Goal: Information Seeking & Learning: Learn about a topic

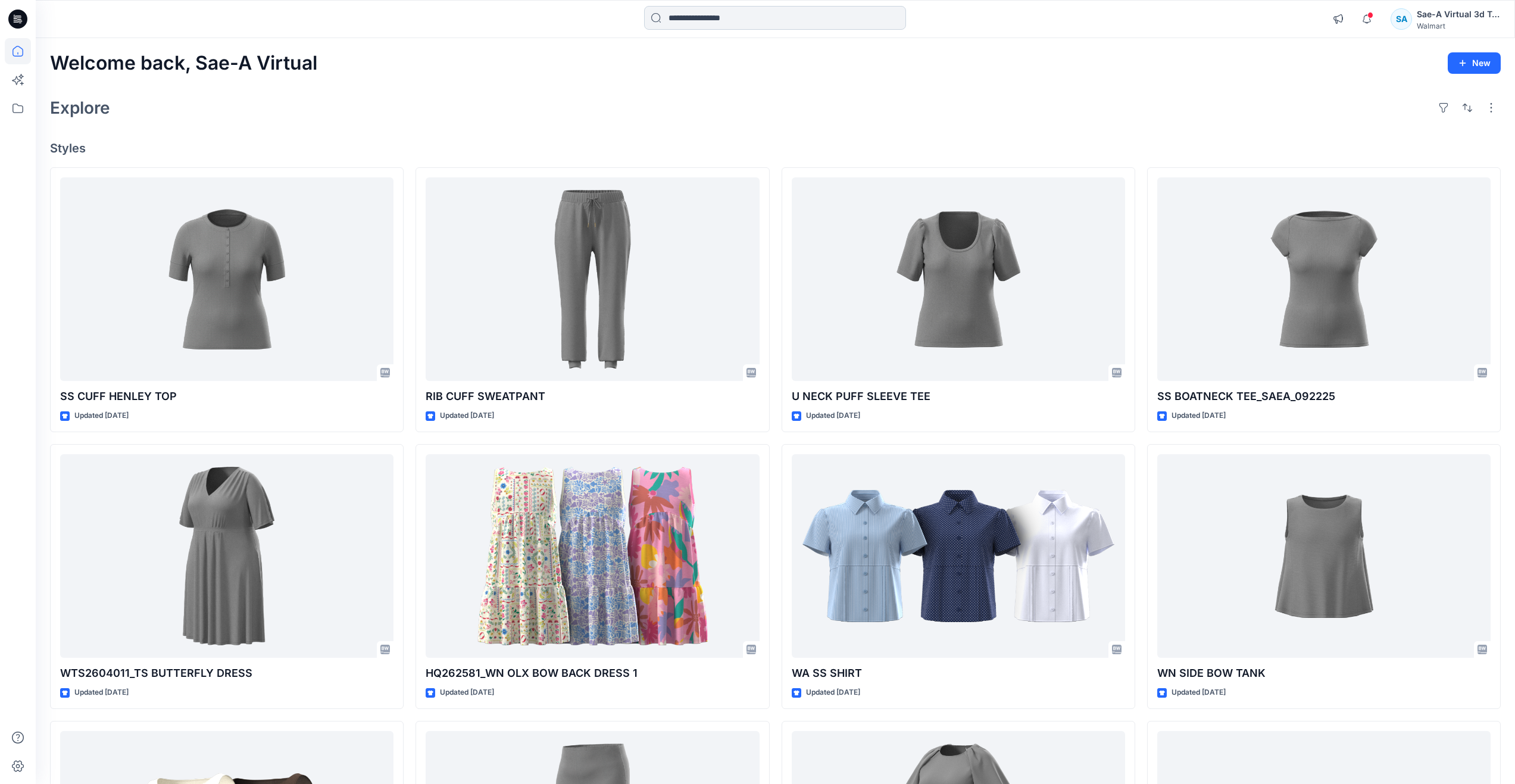
click at [757, 19] on input at bounding box center [775, 18] width 262 height 24
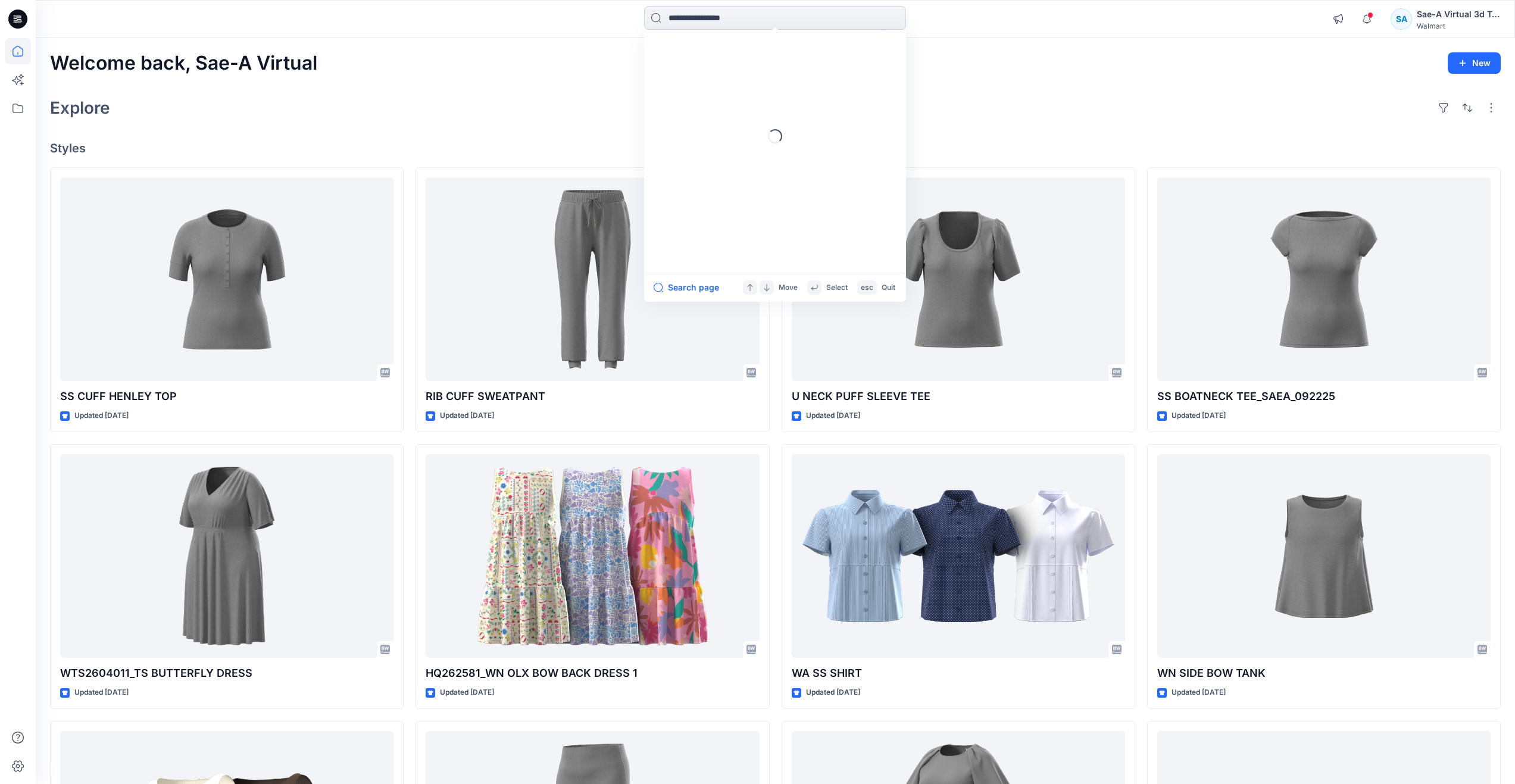
type input "*"
paste input "********"
type input "********"
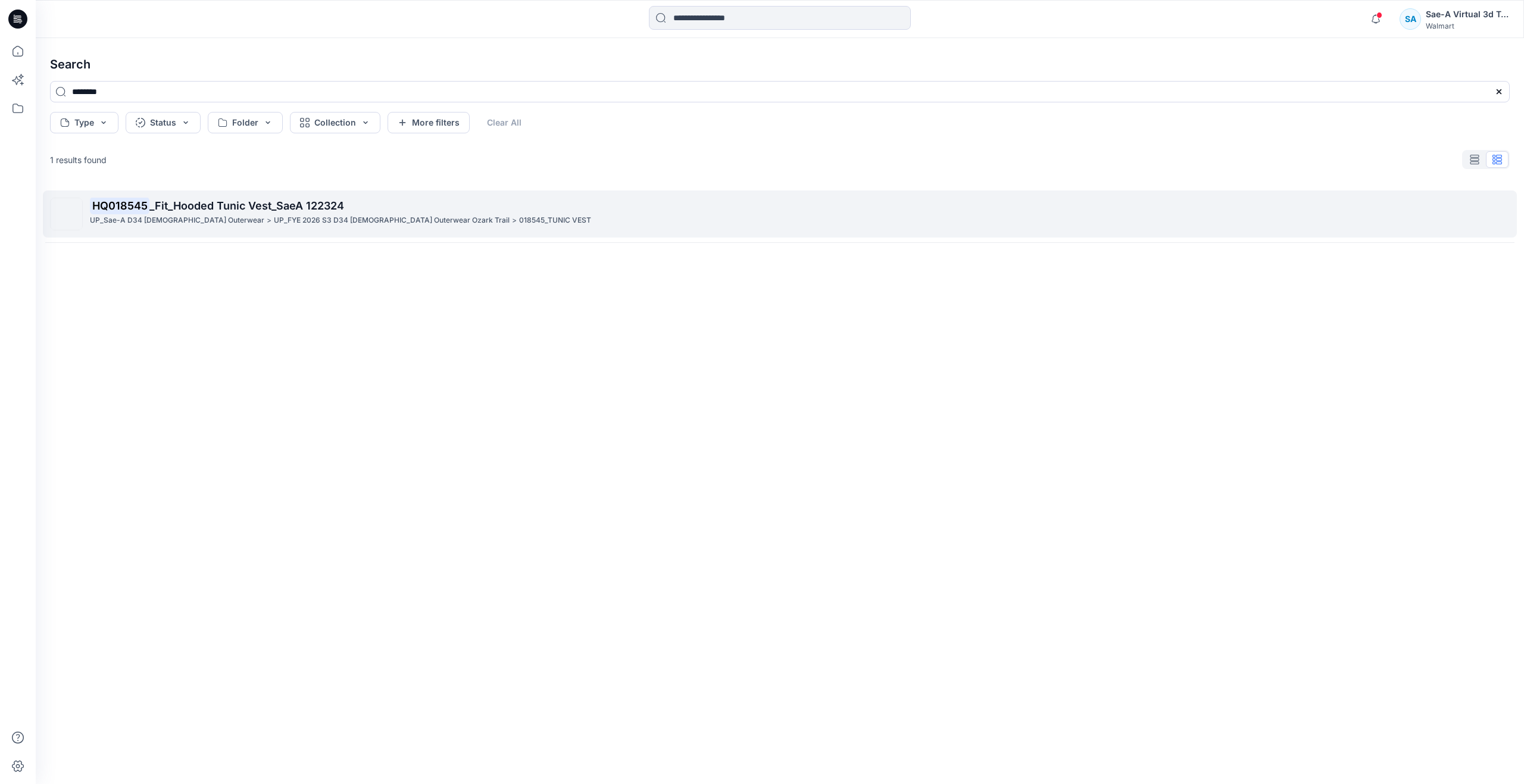
click at [300, 200] on span "_Fit_Hooded Tunic Vest_SaeA 122324" at bounding box center [246, 205] width 194 height 13
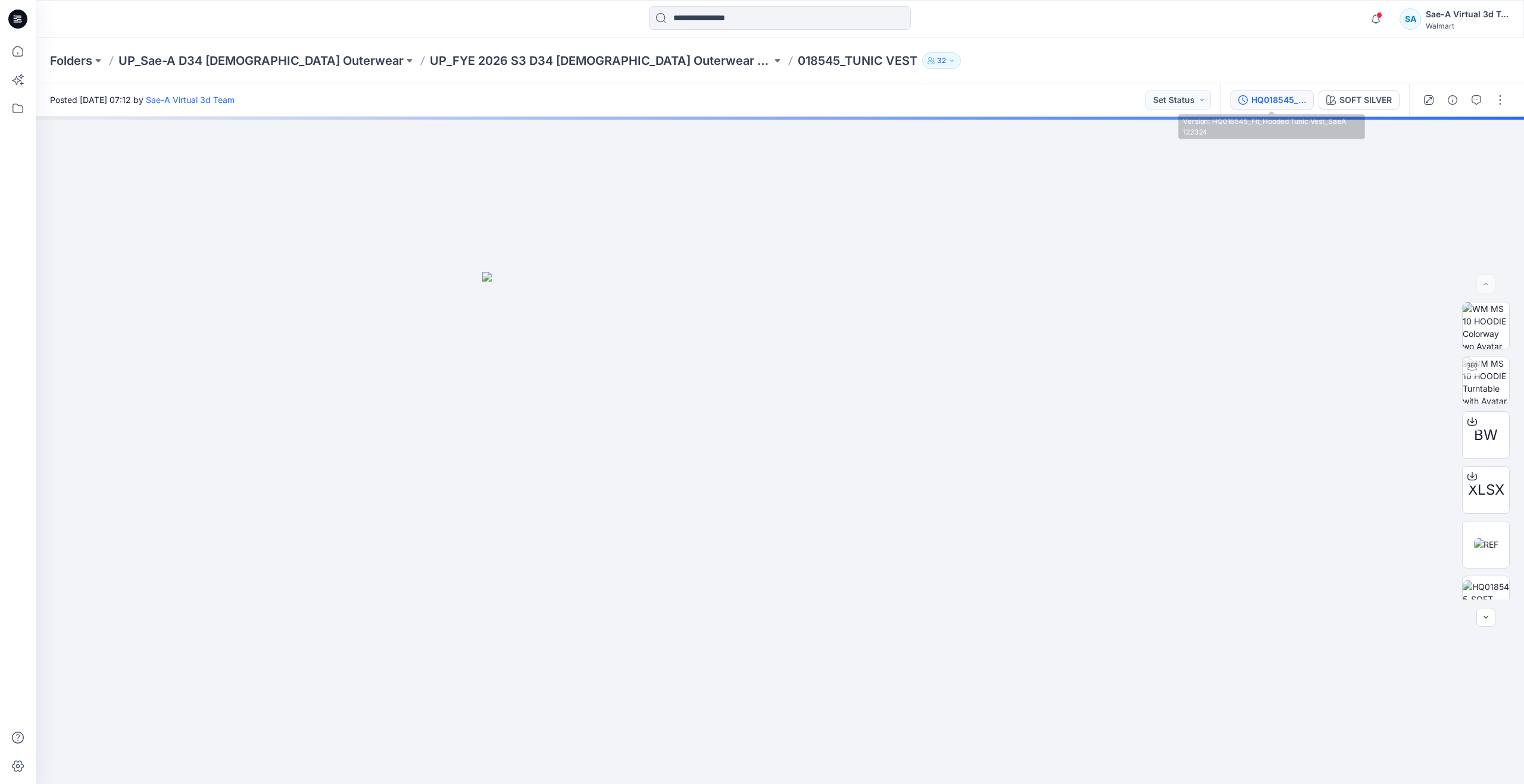
click at [1282, 101] on div "HQ018545_Fit_Hooded Tunic Vest_SaeA 122324" at bounding box center [1279, 99] width 55 height 13
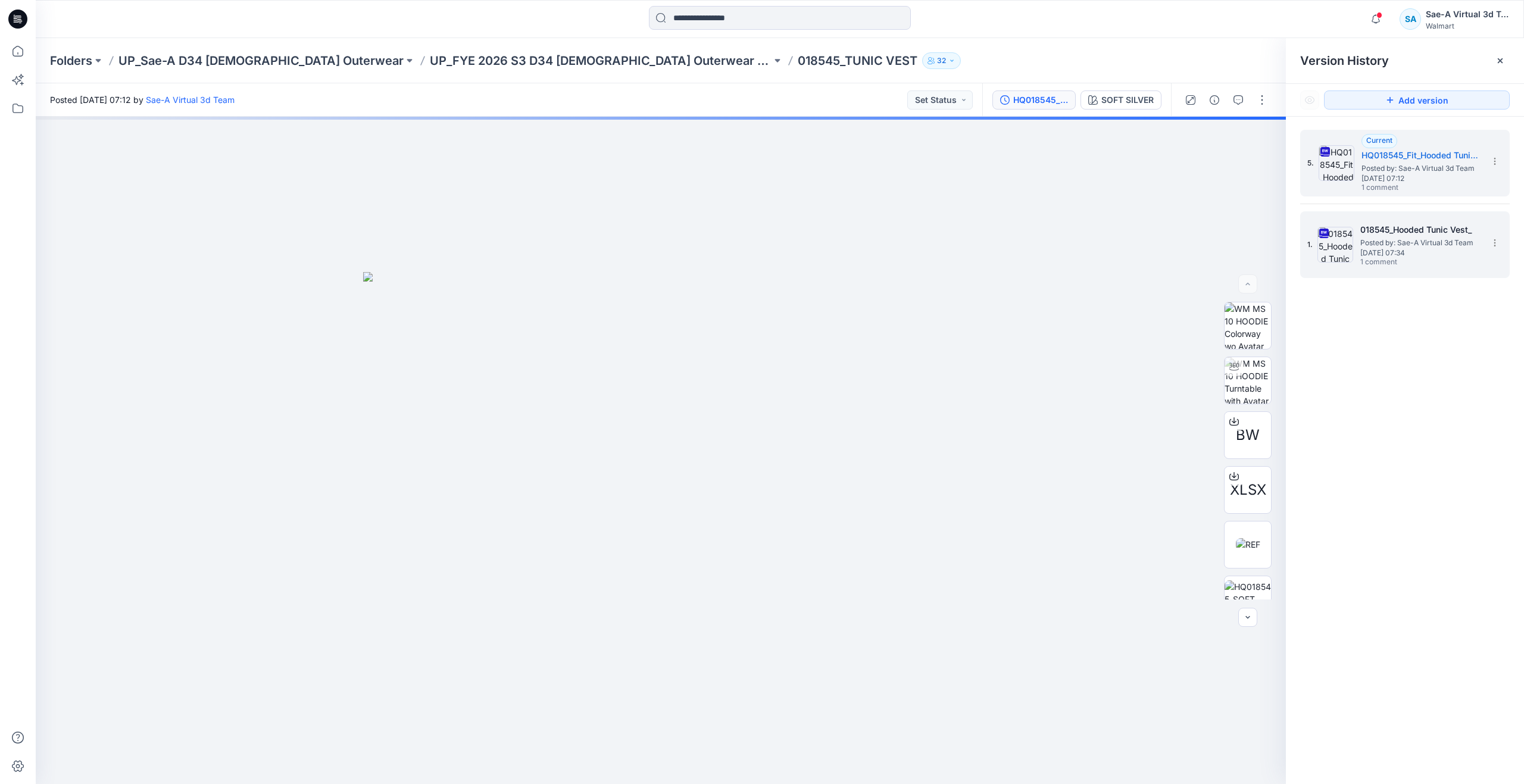
click at [1391, 262] on span "1 comment" at bounding box center [1401, 263] width 83 height 10
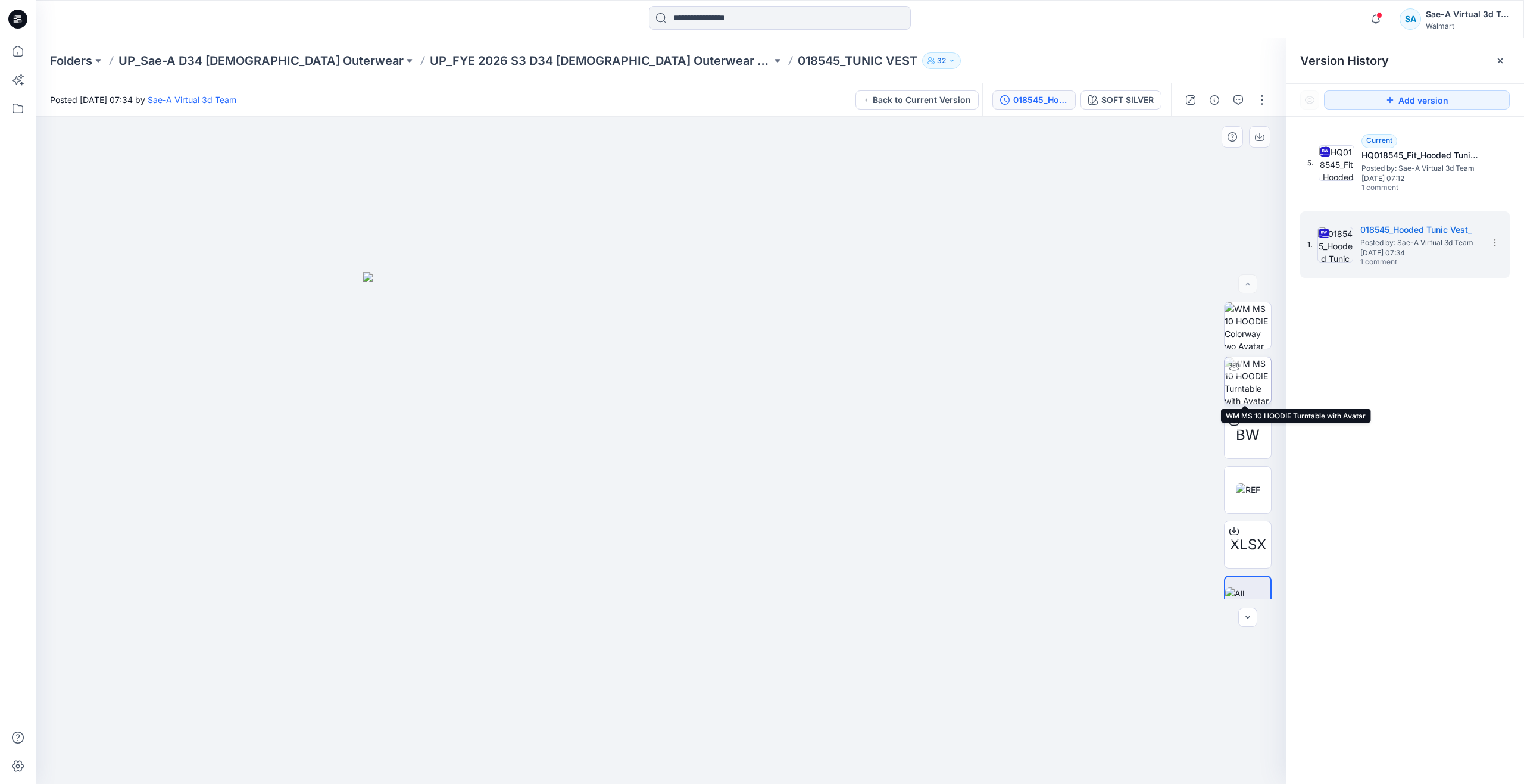
click at [1253, 374] on img at bounding box center [1247, 380] width 46 height 46
click at [893, 746] on div at bounding box center [660, 450] width 1250 height 667
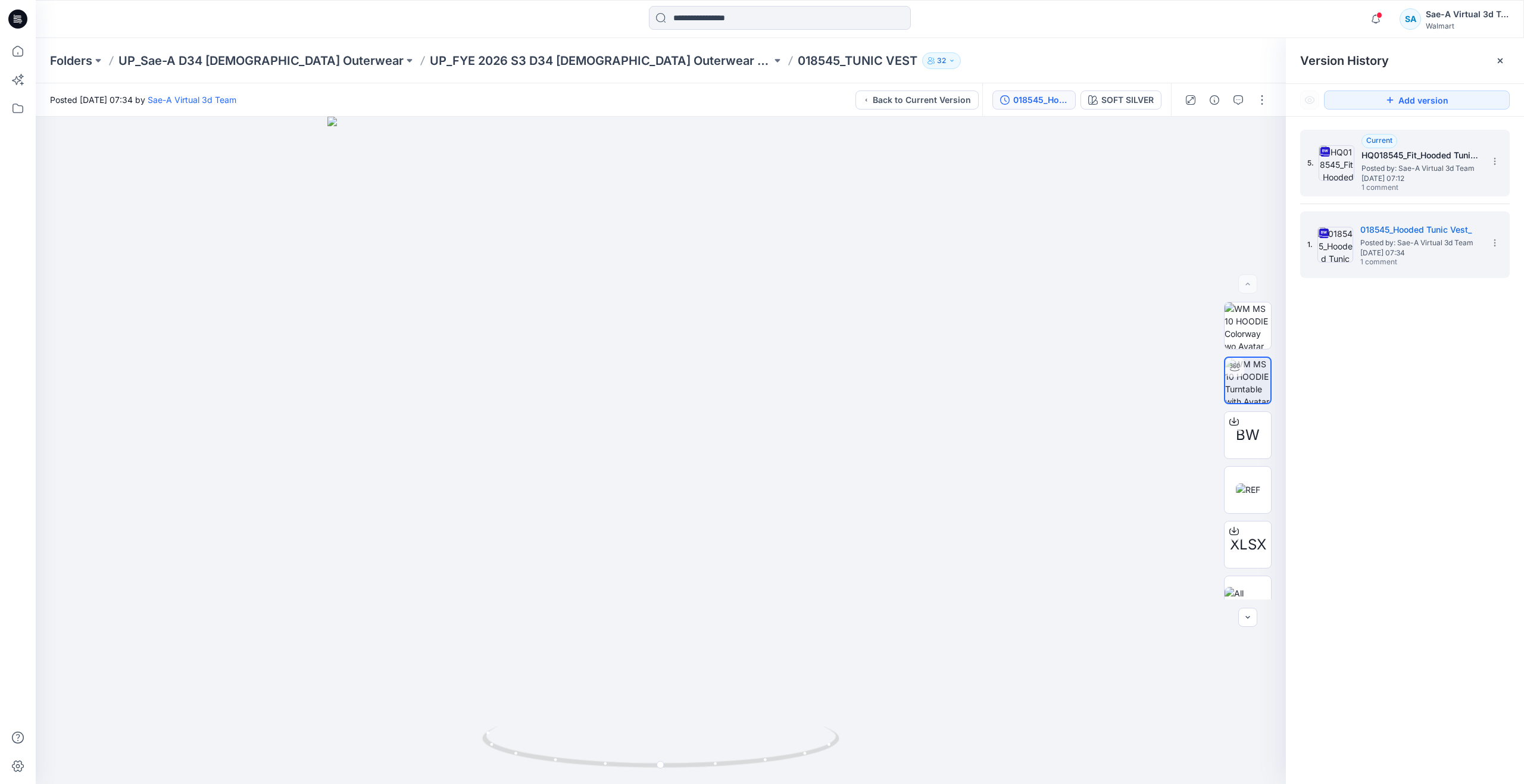
click at [1351, 183] on div "5. Current HQ018545_Fit_Hooded Tunic Vest_SaeA 122324 Posted by: Sae-A Virtual …" at bounding box center [1396, 163] width 179 height 57
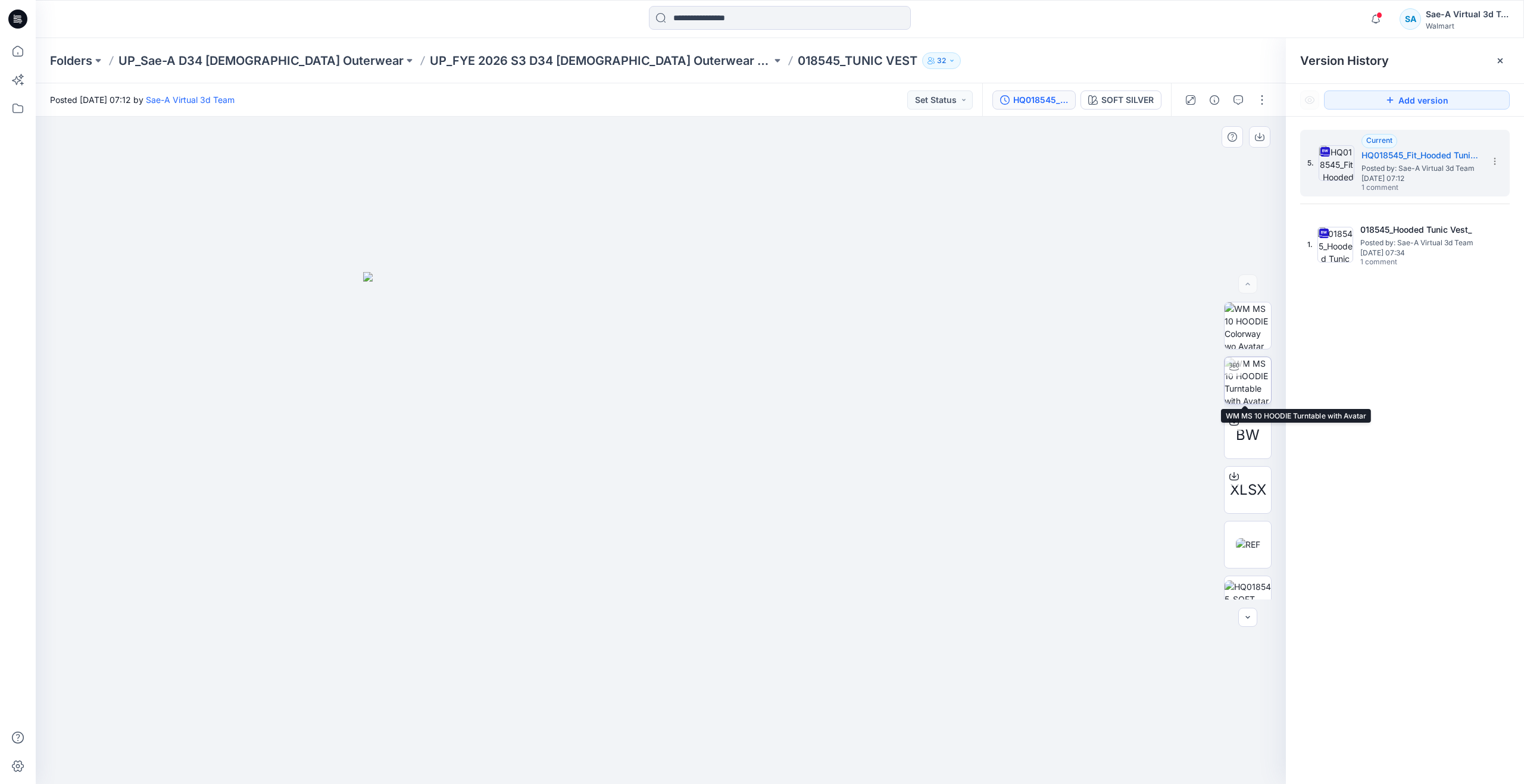
click at [1245, 384] on img at bounding box center [1247, 380] width 46 height 46
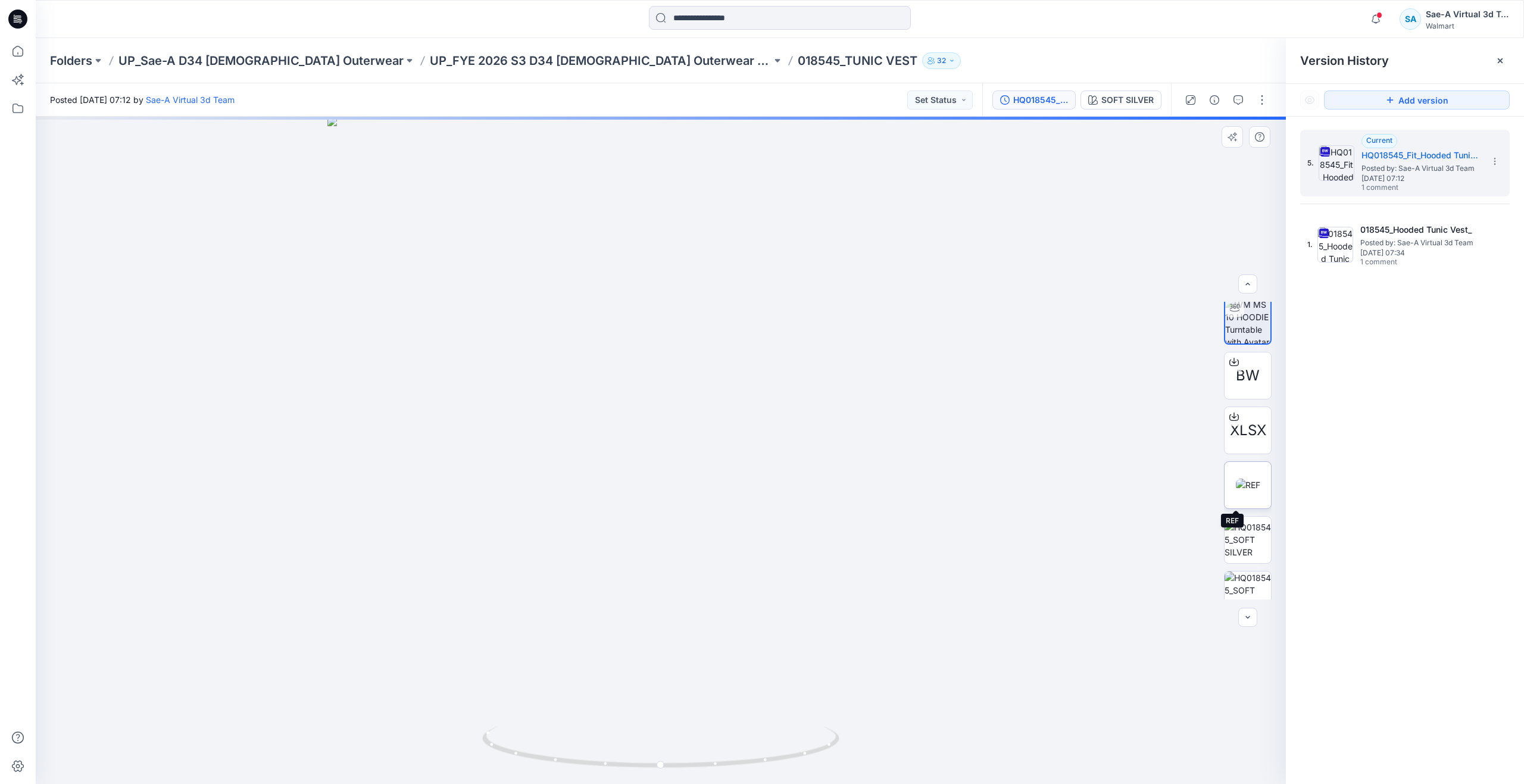
click at [1236, 482] on img at bounding box center [1248, 485] width 25 height 13
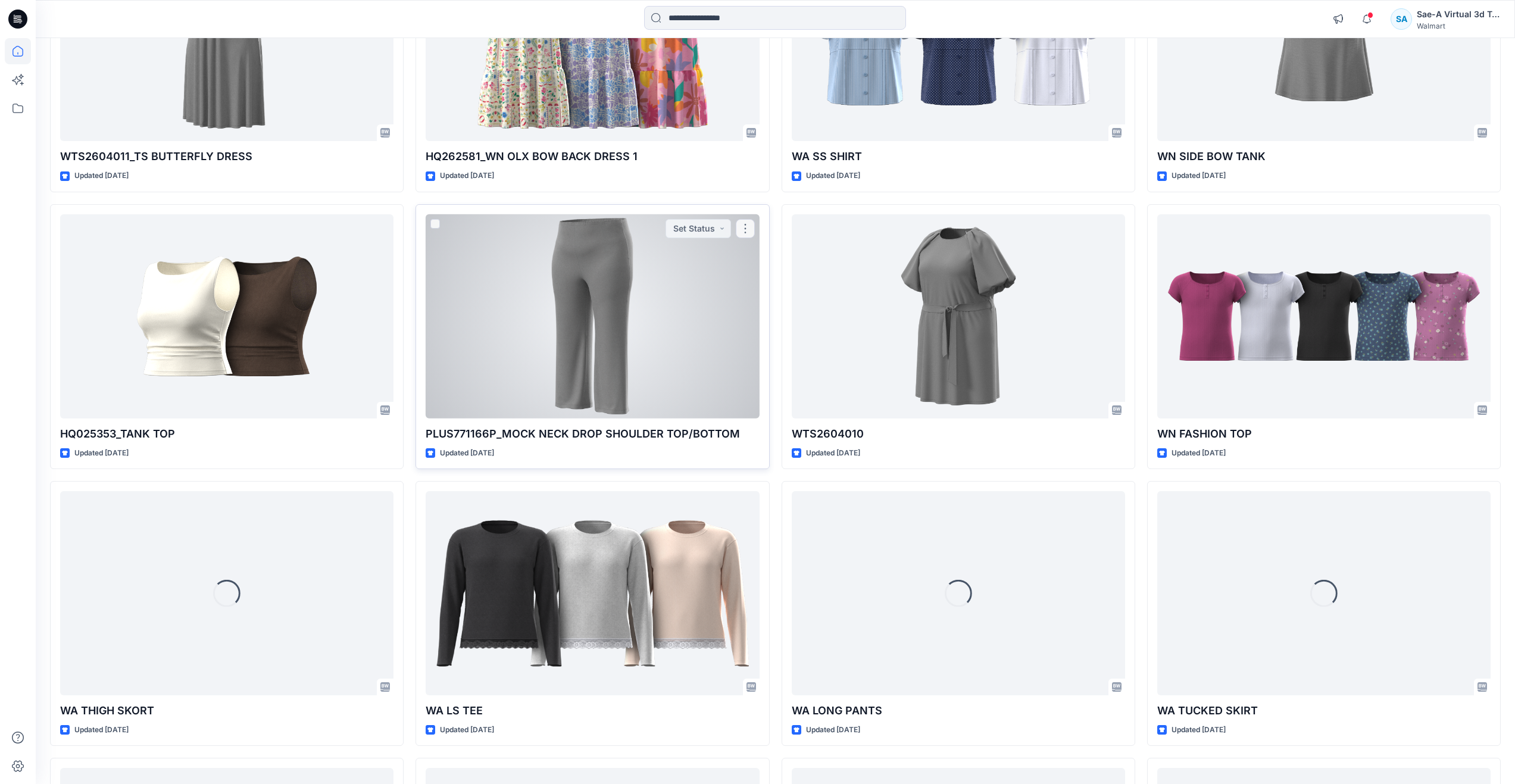
scroll to position [676, 0]
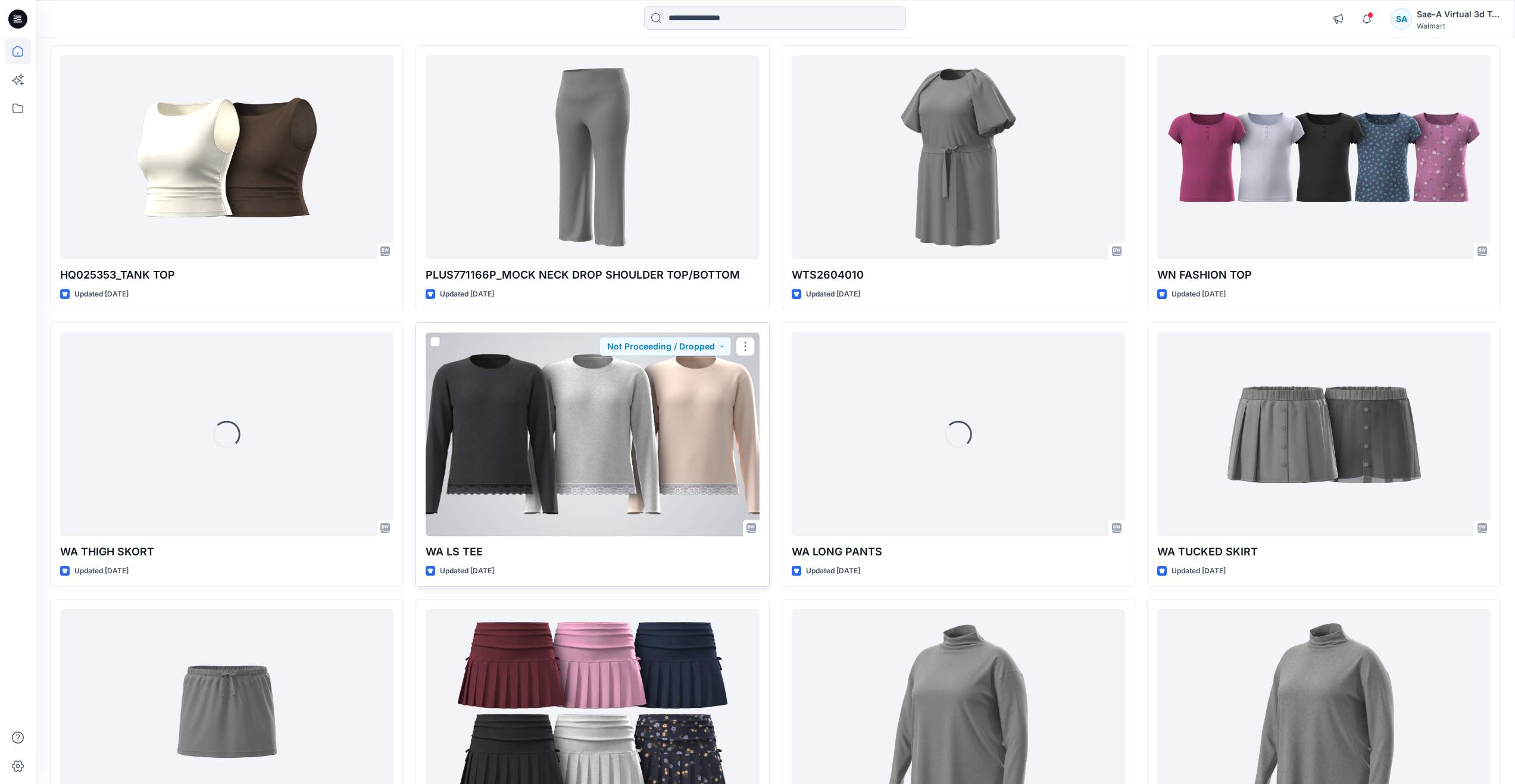
click at [574, 478] on div at bounding box center [593, 435] width 334 height 204
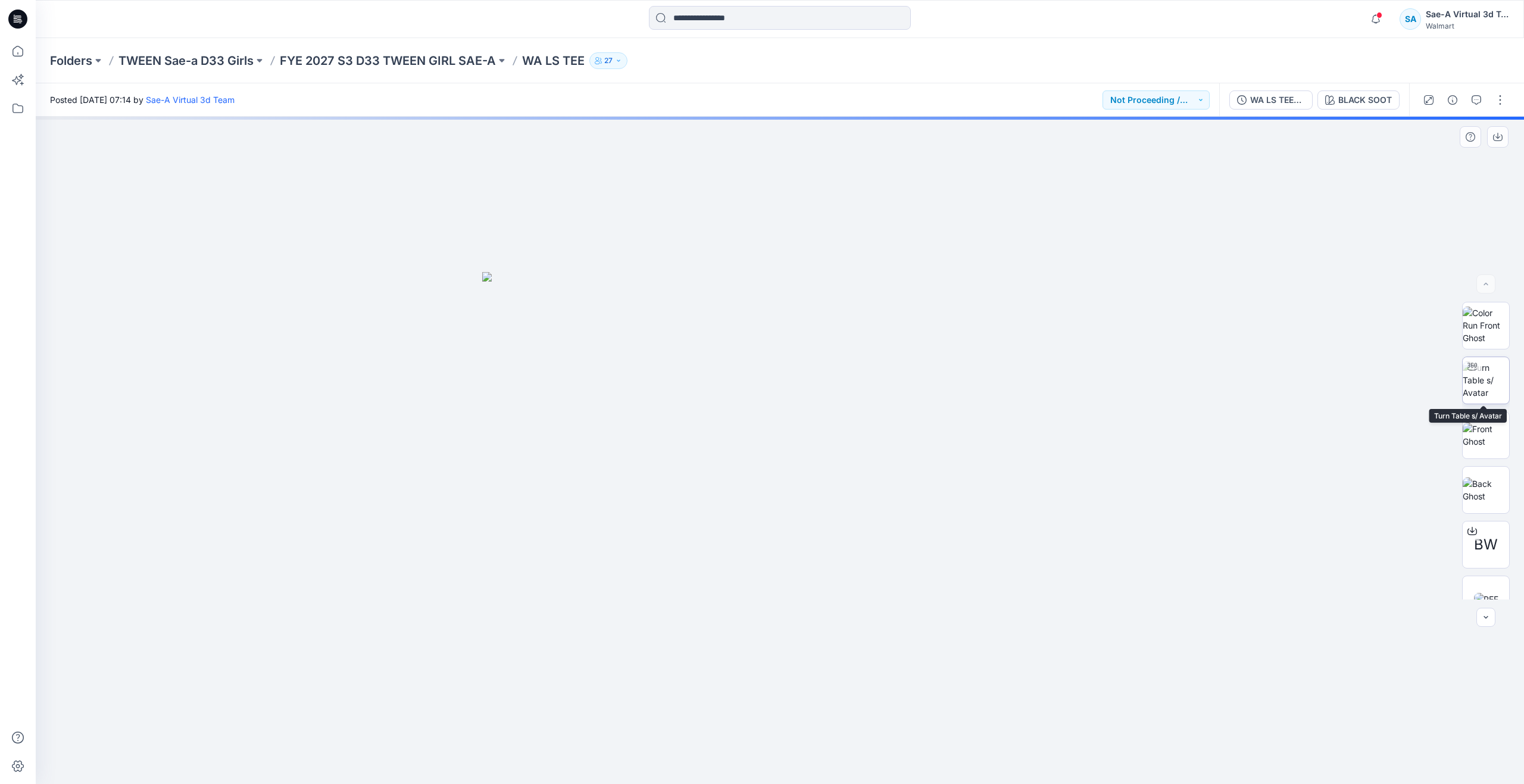
click at [1491, 373] on img at bounding box center [1486, 380] width 46 height 37
drag, startPoint x: 833, startPoint y: 548, endPoint x: 827, endPoint y: 615, distance: 67.3
drag, startPoint x: 784, startPoint y: 762, endPoint x: 799, endPoint y: 682, distance: 81.4
click at [799, 682] on div at bounding box center [779, 450] width 1489 height 667
click at [23, 43] on icon at bounding box center [18, 51] width 26 height 26
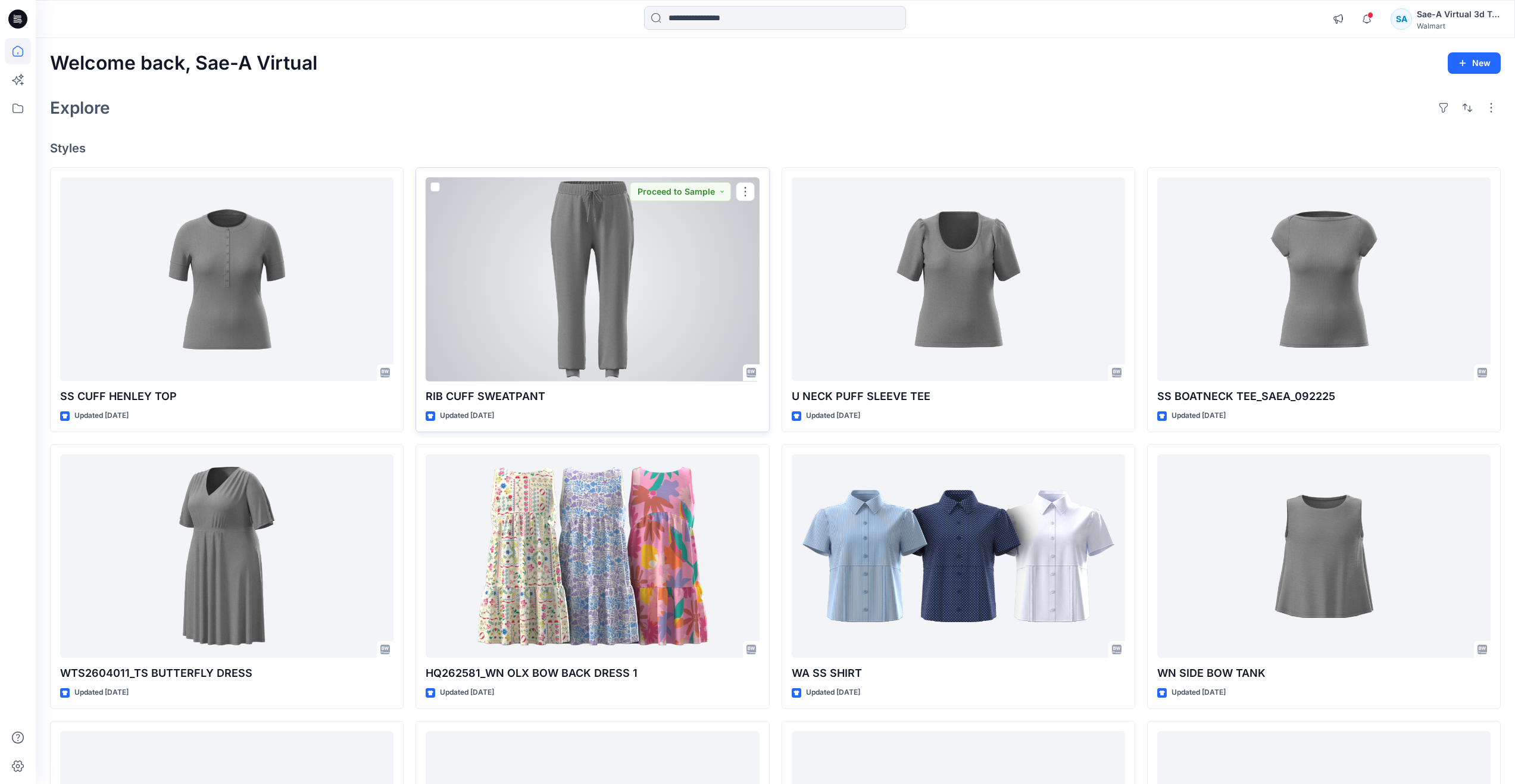
click at [631, 259] on div at bounding box center [593, 280] width 334 height 204
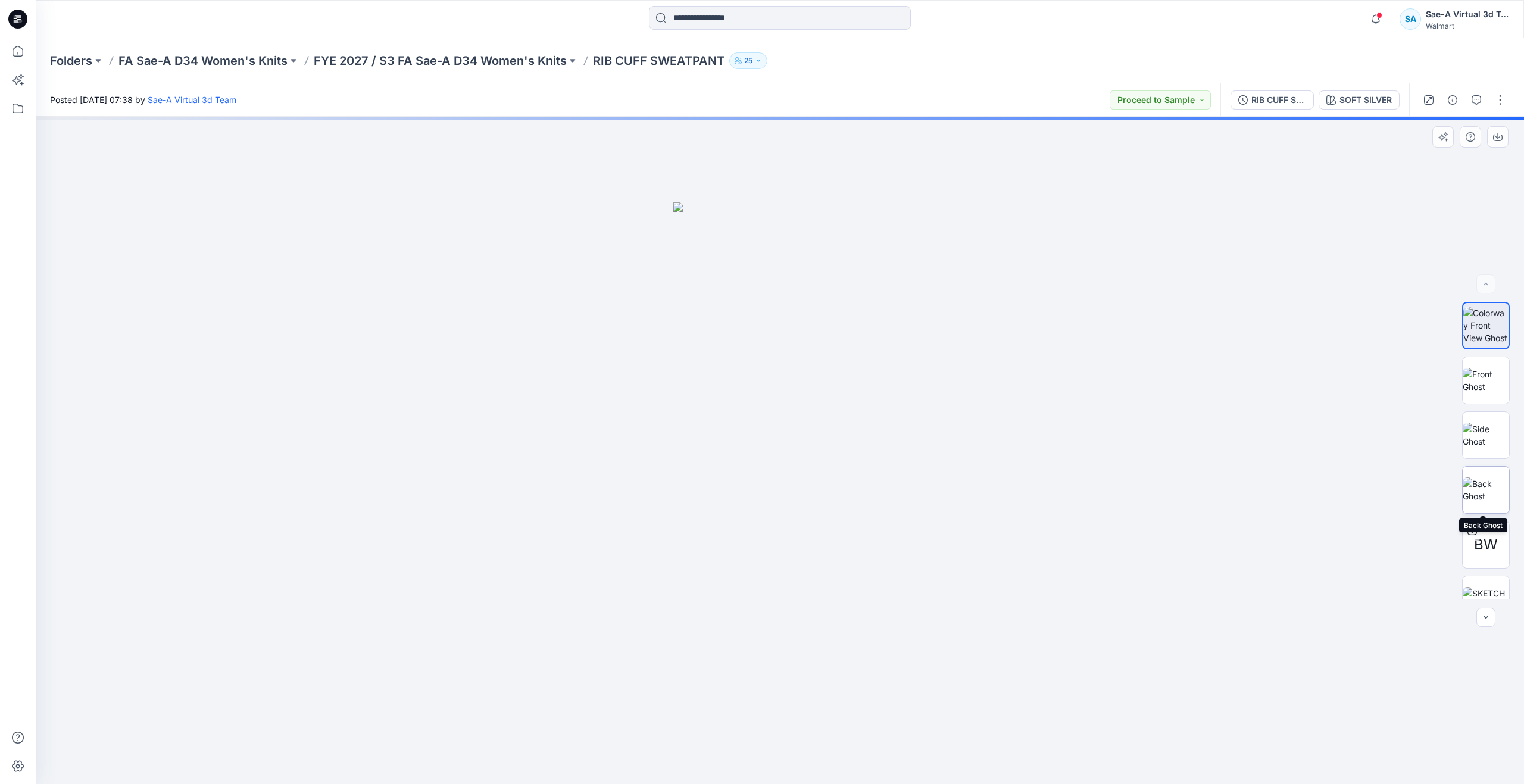
scroll to position [60, 0]
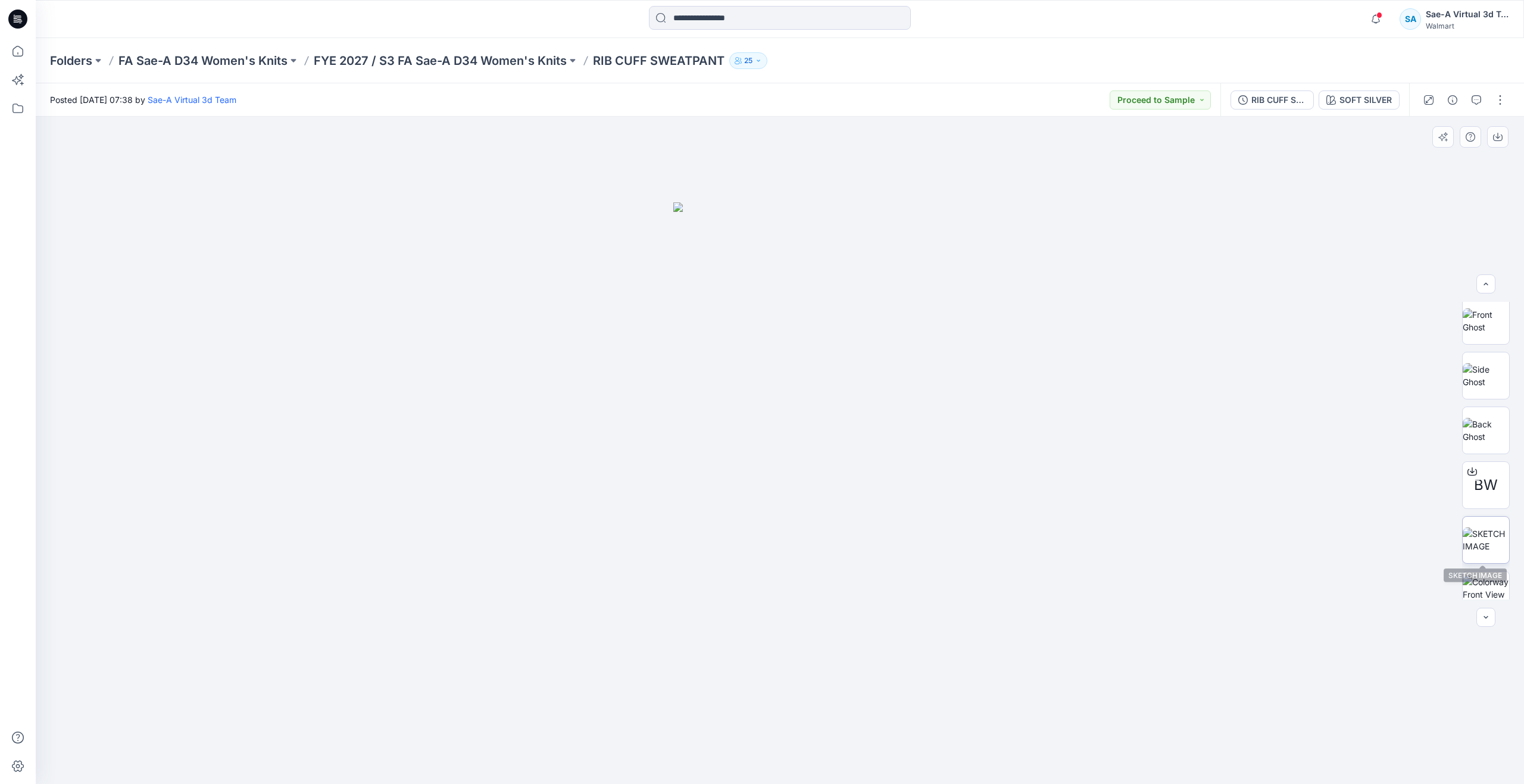
click at [1480, 528] on img at bounding box center [1486, 540] width 46 height 25
click at [1482, 574] on img at bounding box center [1486, 575] width 46 height 37
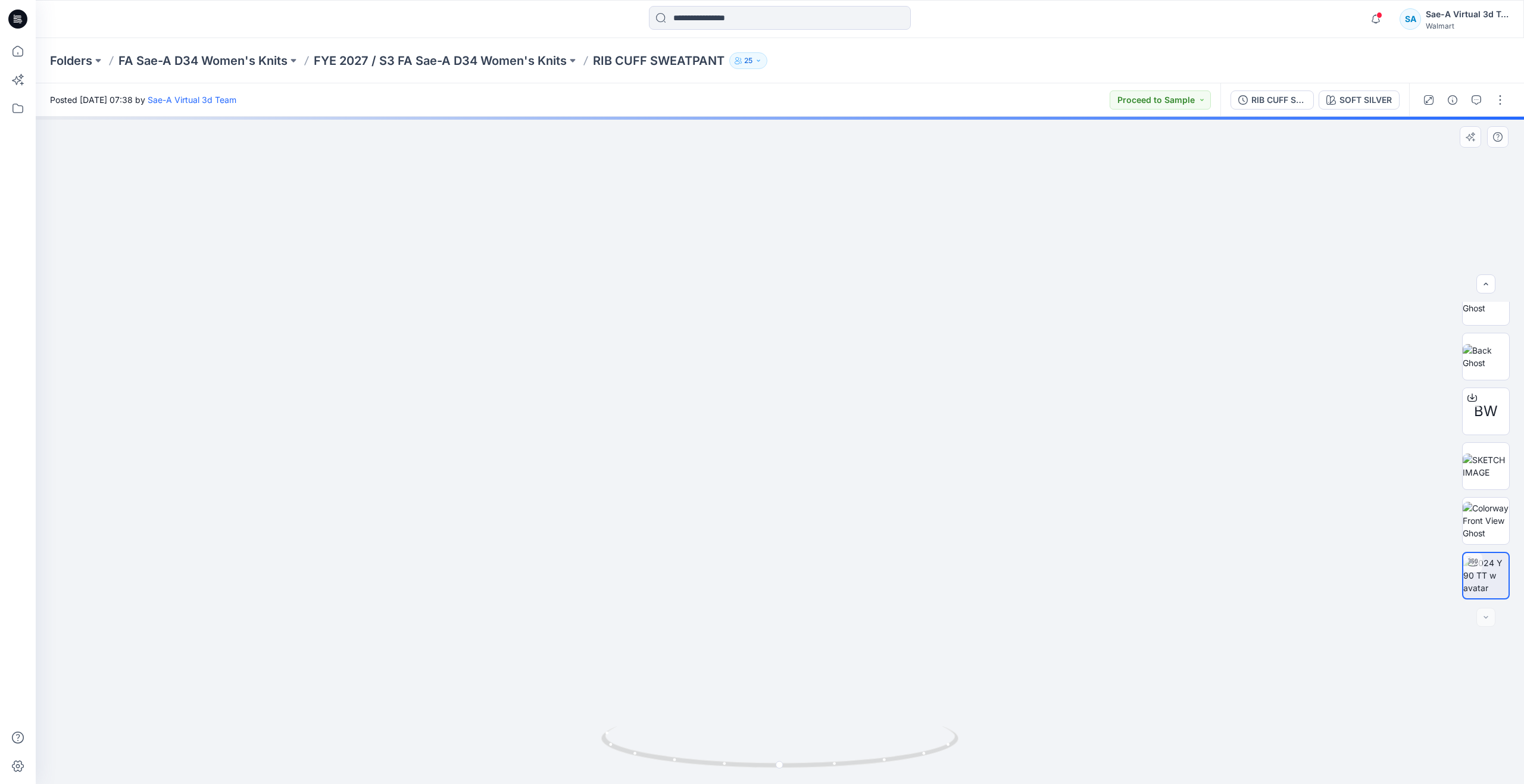
drag, startPoint x: 854, startPoint y: 651, endPoint x: 873, endPoint y: 570, distance: 83.2
click at [1489, 528] on img at bounding box center [1486, 521] width 46 height 37
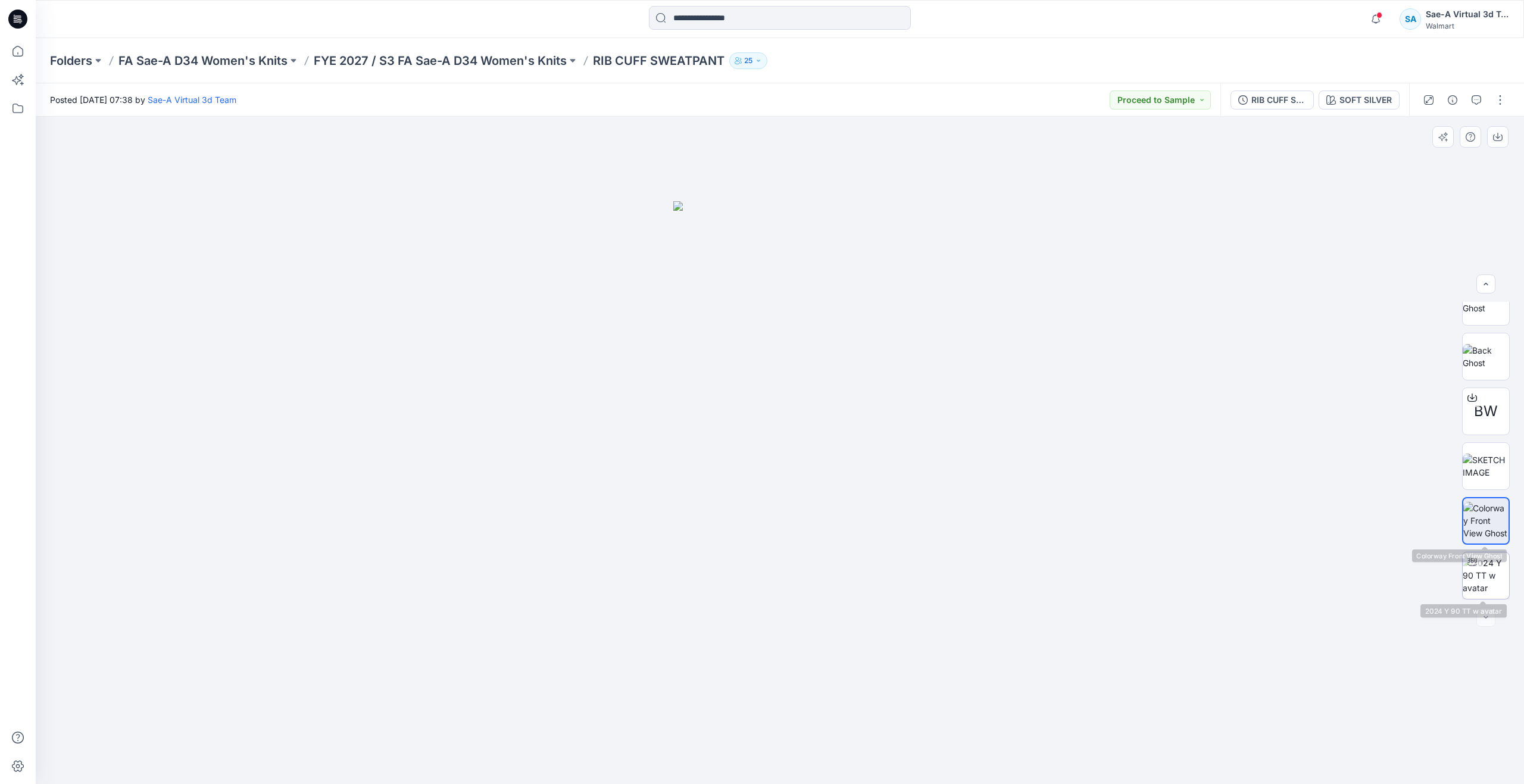
click at [1479, 578] on img at bounding box center [1486, 575] width 46 height 37
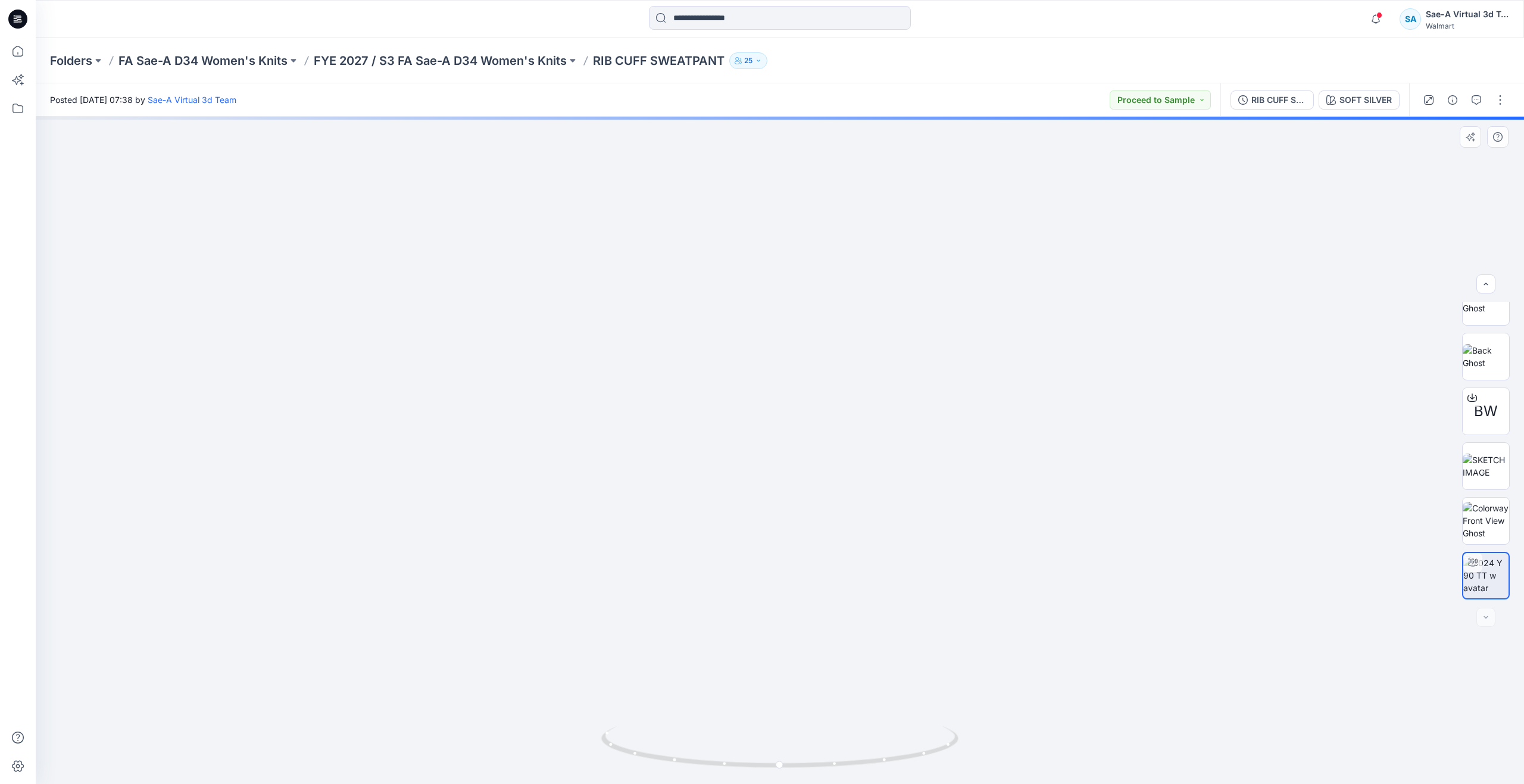
drag, startPoint x: 776, startPoint y: 668, endPoint x: 786, endPoint y: 594, distance: 74.7
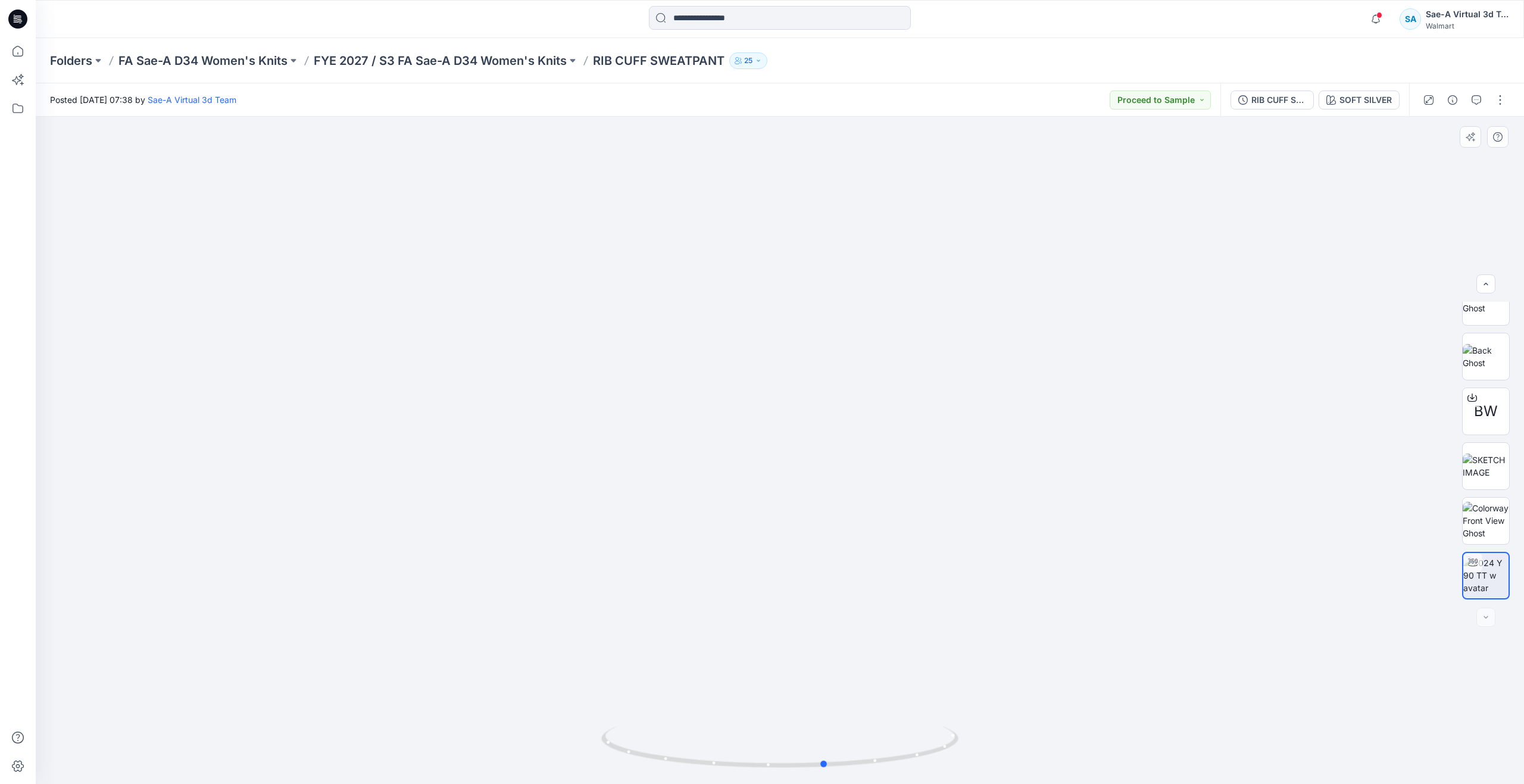
drag, startPoint x: 787, startPoint y: 767, endPoint x: 475, endPoint y: 729, distance: 314.3
click at [475, 729] on div at bounding box center [779, 450] width 1489 height 667
drag, startPoint x: 864, startPoint y: 408, endPoint x: 837, endPoint y: 737, distance: 330.1
drag, startPoint x: 881, startPoint y: 417, endPoint x: 914, endPoint y: 648, distance: 233.3
drag, startPoint x: 824, startPoint y: 763, endPoint x: 469, endPoint y: 688, distance: 362.8
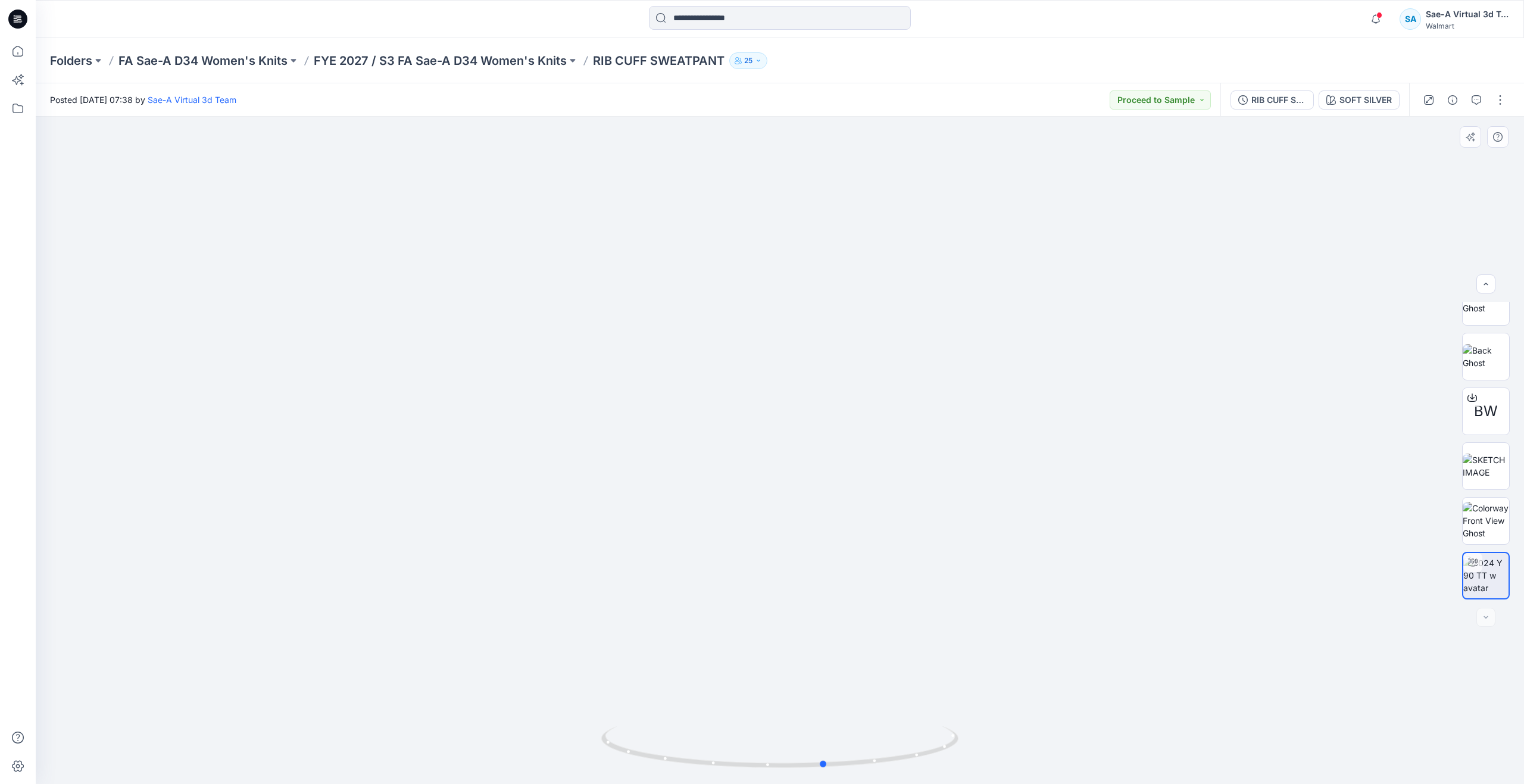
click at [469, 688] on div at bounding box center [779, 450] width 1489 height 667
drag, startPoint x: 784, startPoint y: 555, endPoint x: 787, endPoint y: 614, distance: 59.1
click at [19, 52] on icon at bounding box center [18, 51] width 26 height 26
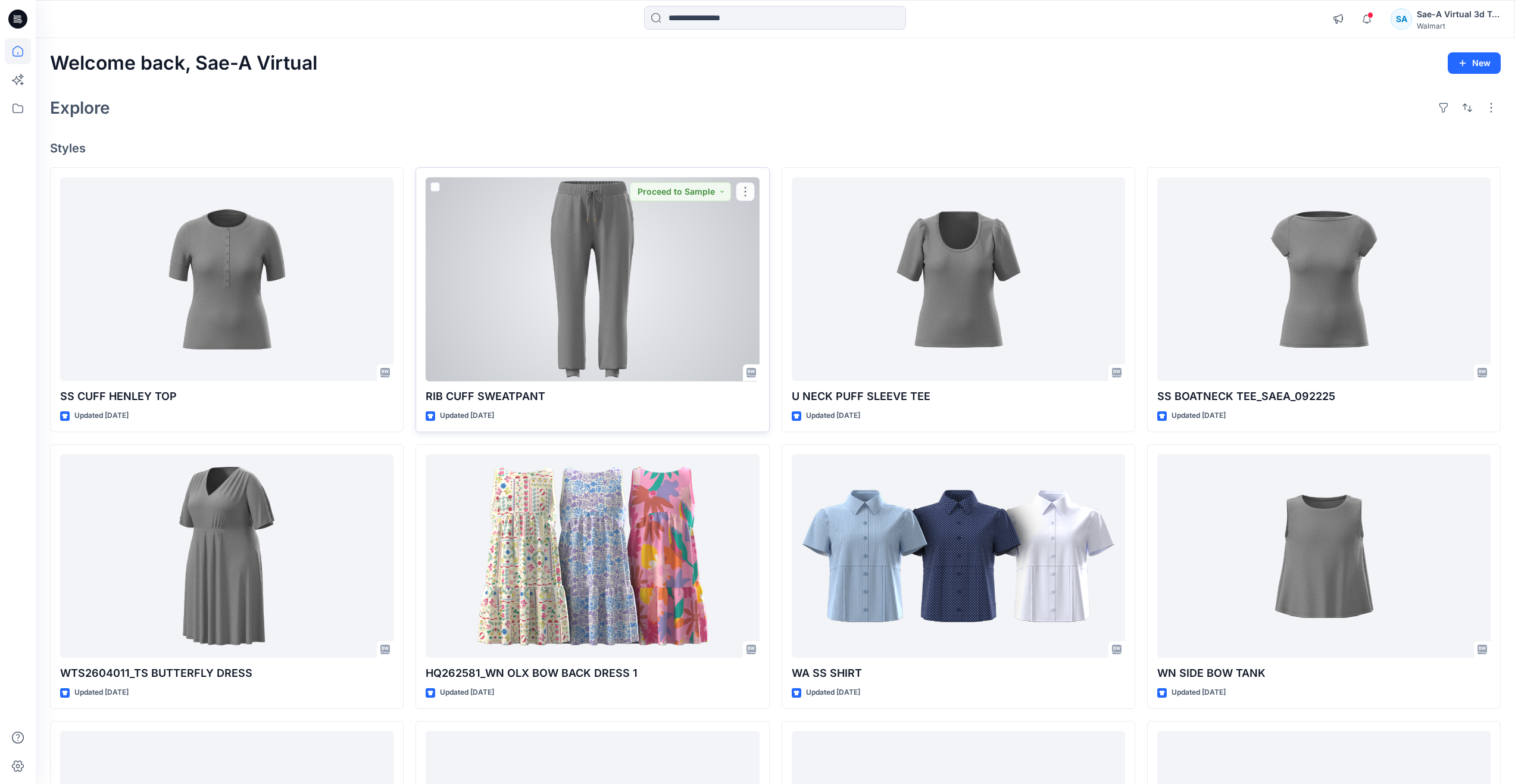
click at [646, 306] on div at bounding box center [593, 280] width 334 height 204
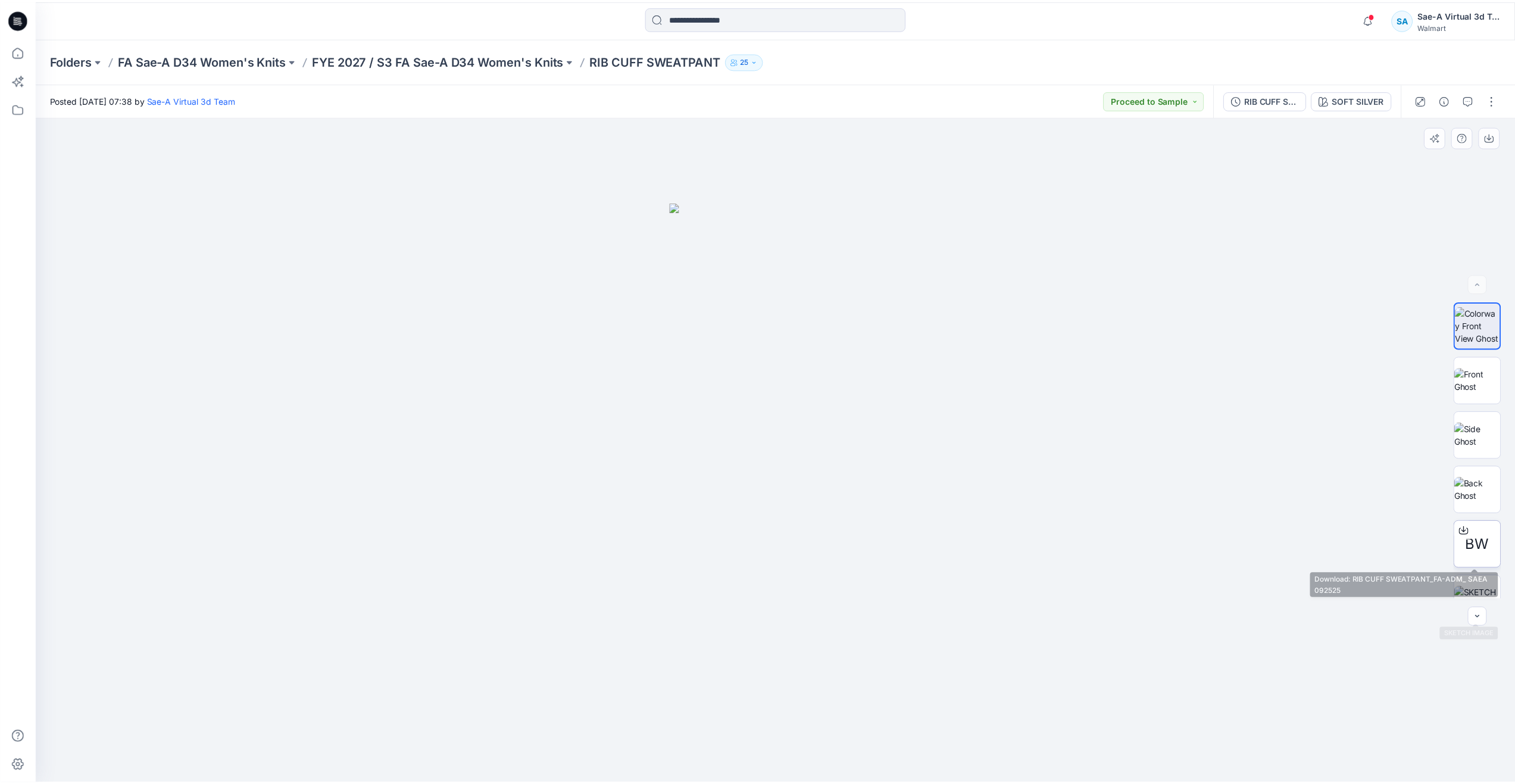
scroll to position [133, 0]
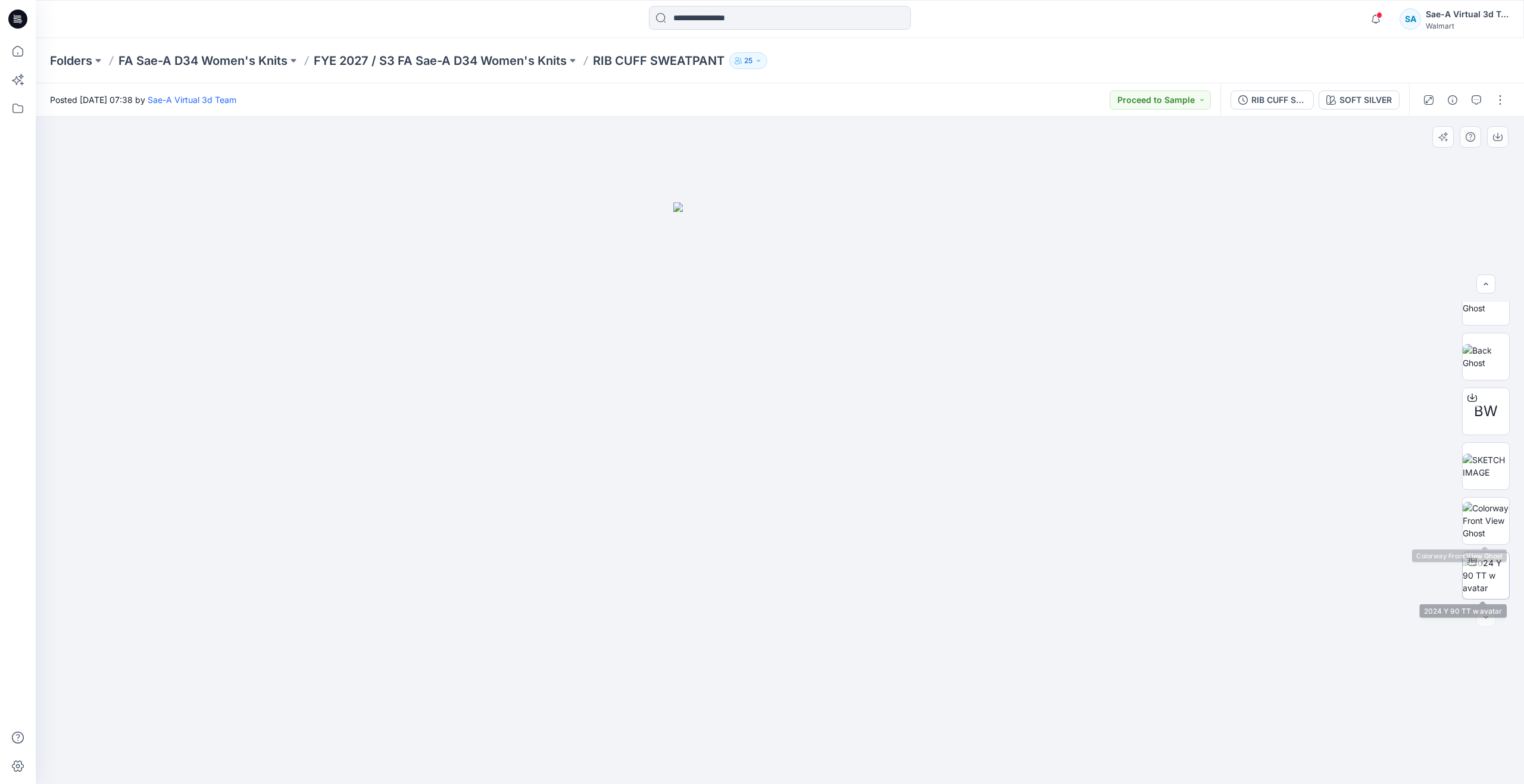
click at [1490, 570] on img at bounding box center [1486, 575] width 46 height 37
click at [22, 56] on icon at bounding box center [18, 51] width 11 height 11
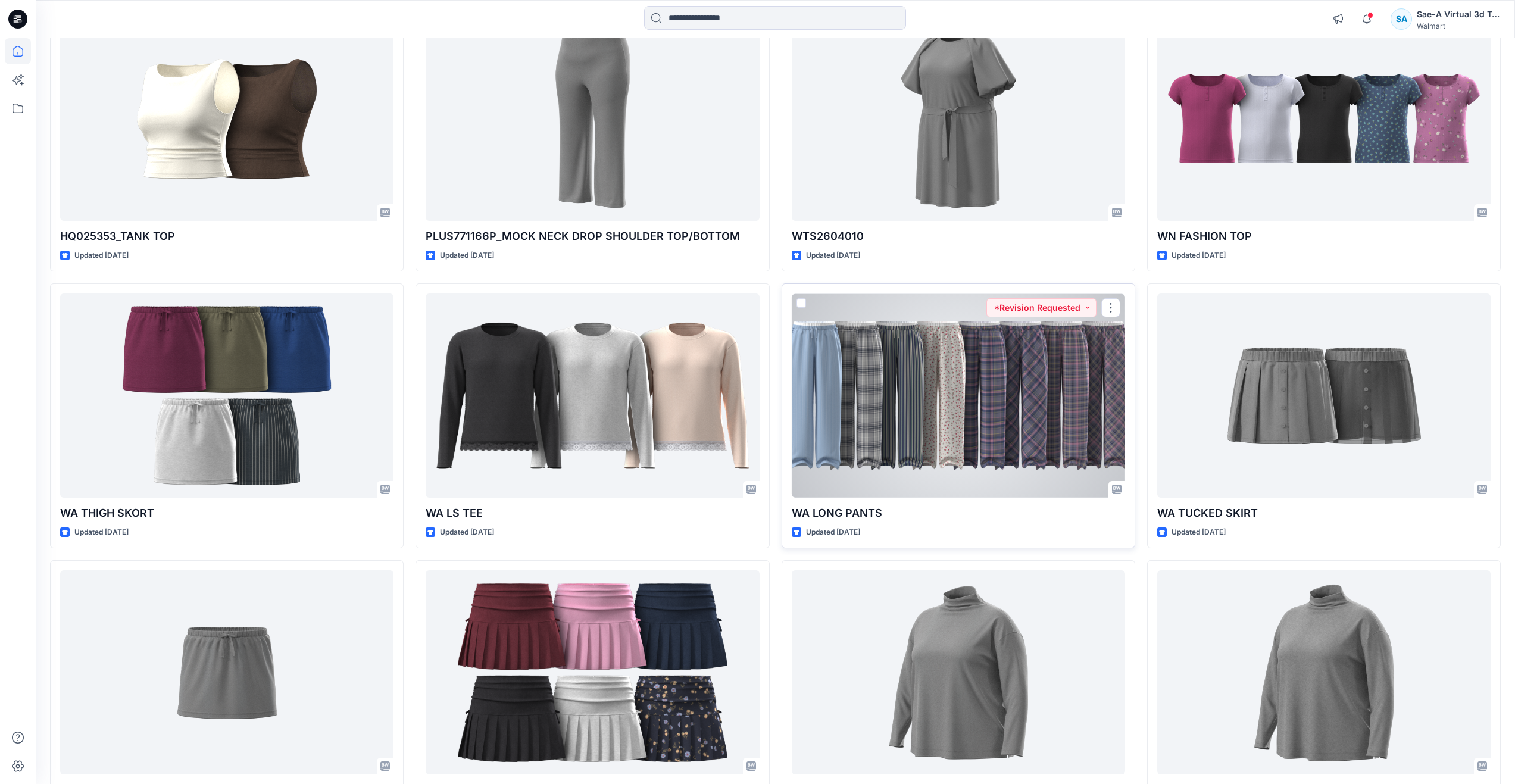
scroll to position [1090, 0]
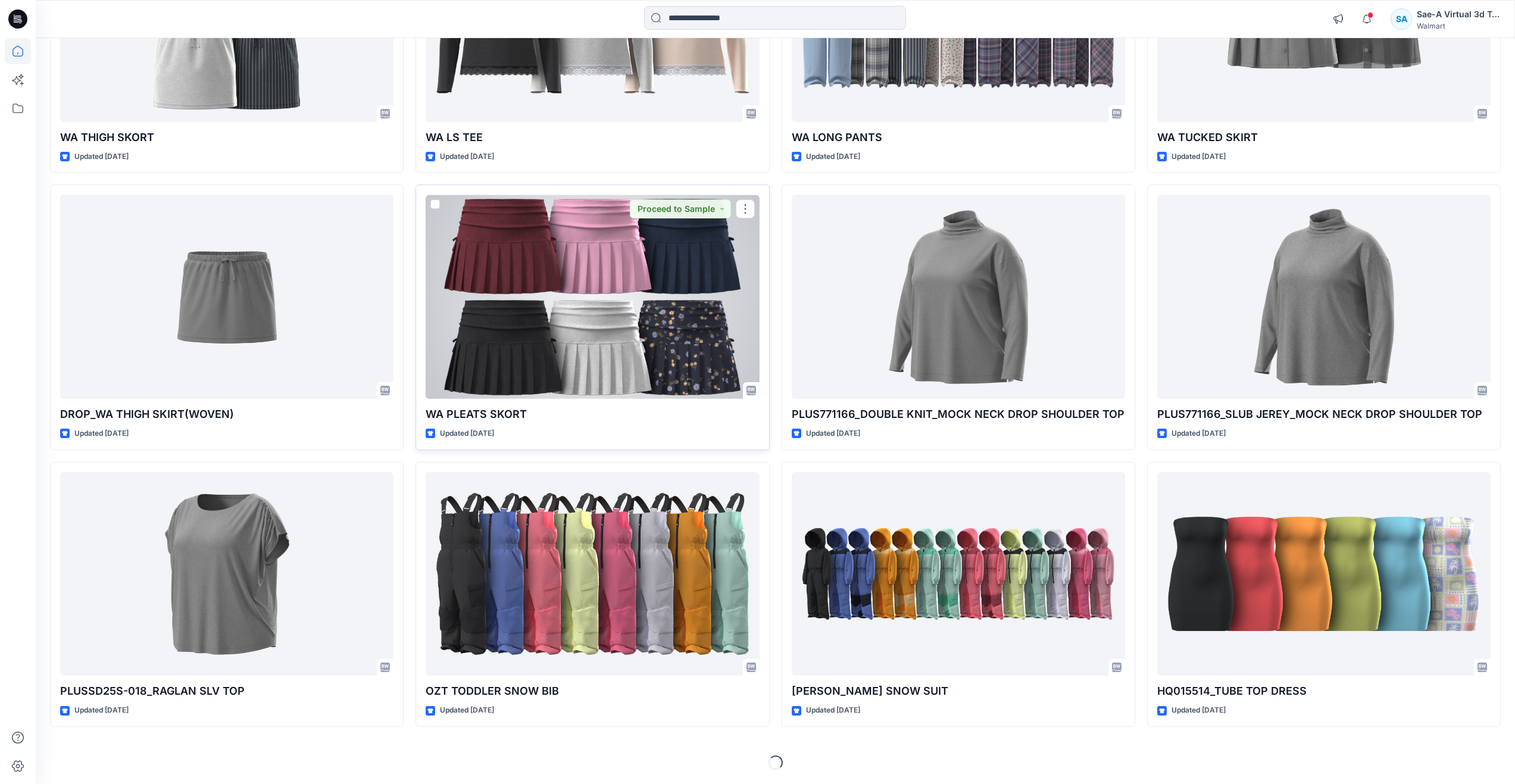
click at [571, 261] on div at bounding box center [593, 296] width 334 height 204
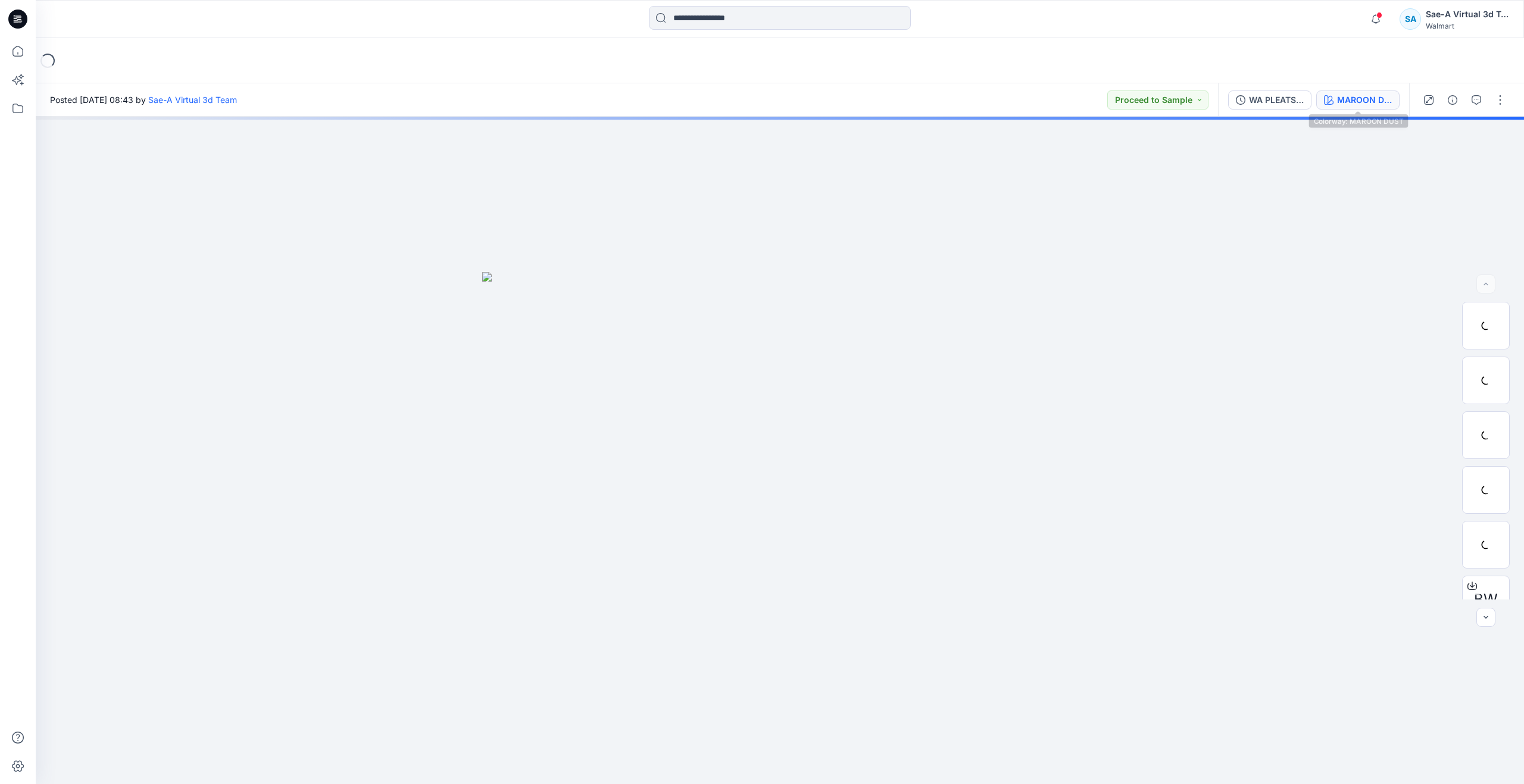
click at [1341, 102] on div "MAROON DUST" at bounding box center [1365, 99] width 55 height 13
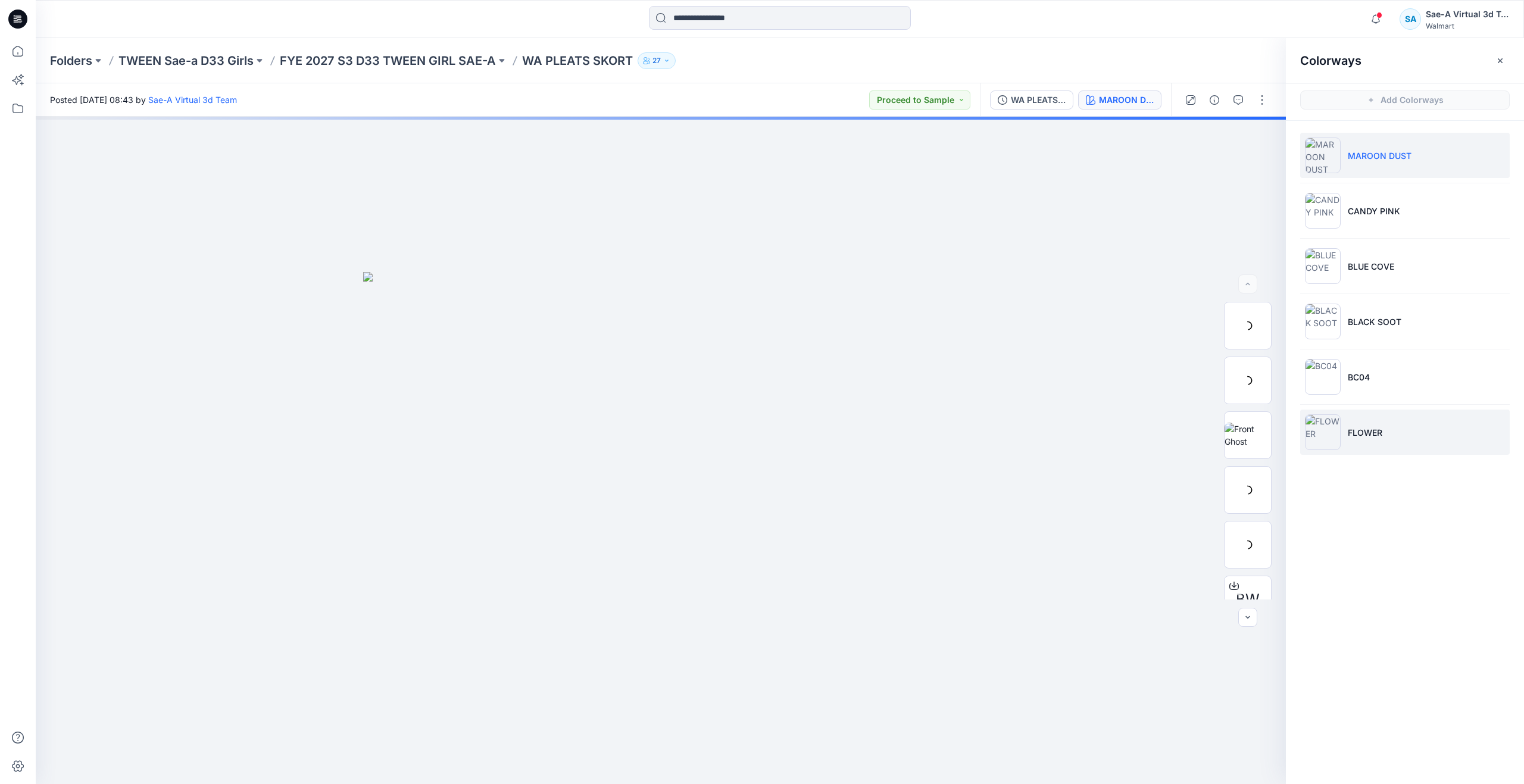
click at [1375, 436] on p "FLOWER" at bounding box center [1365, 432] width 34 height 13
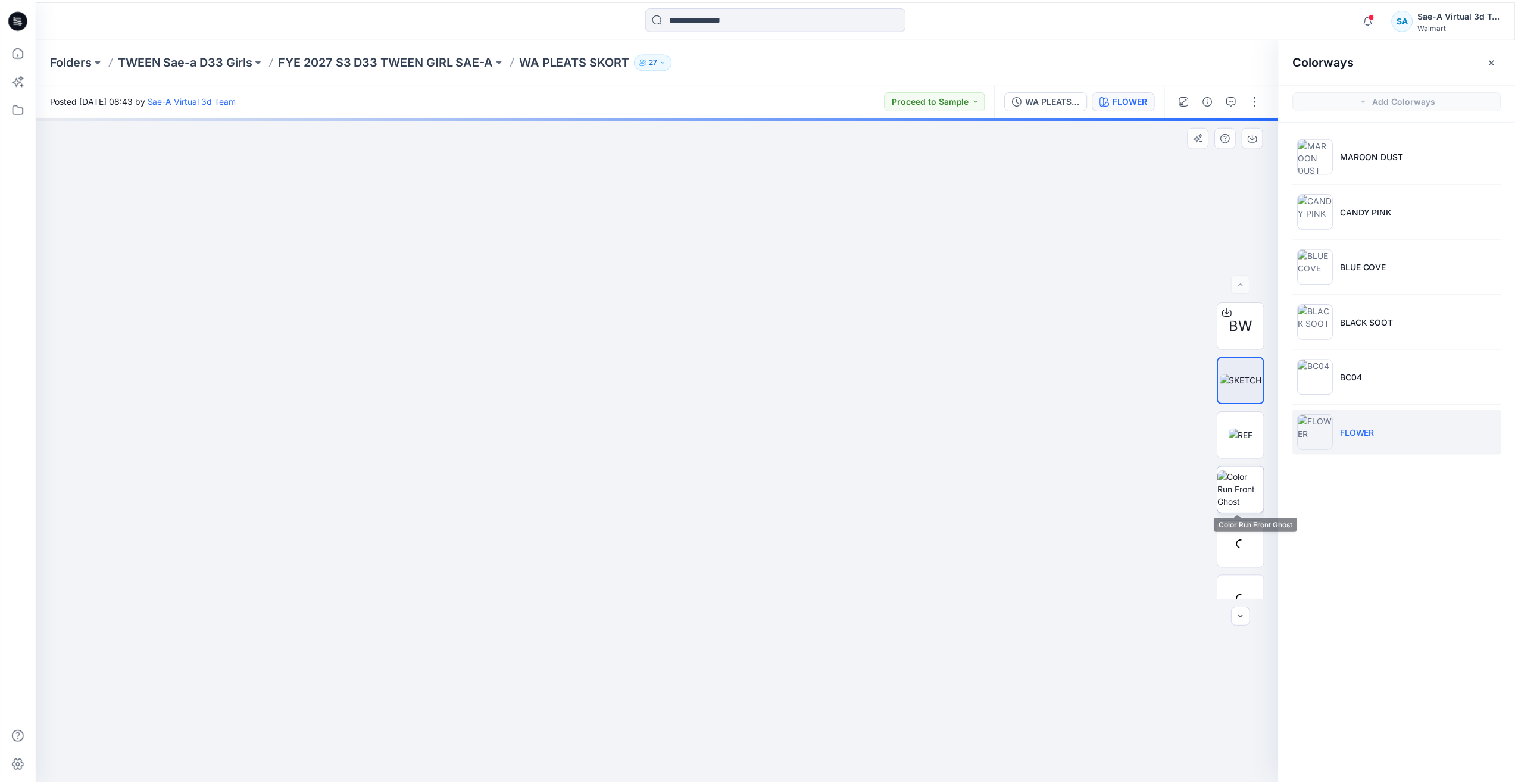
scroll to position [179, 0]
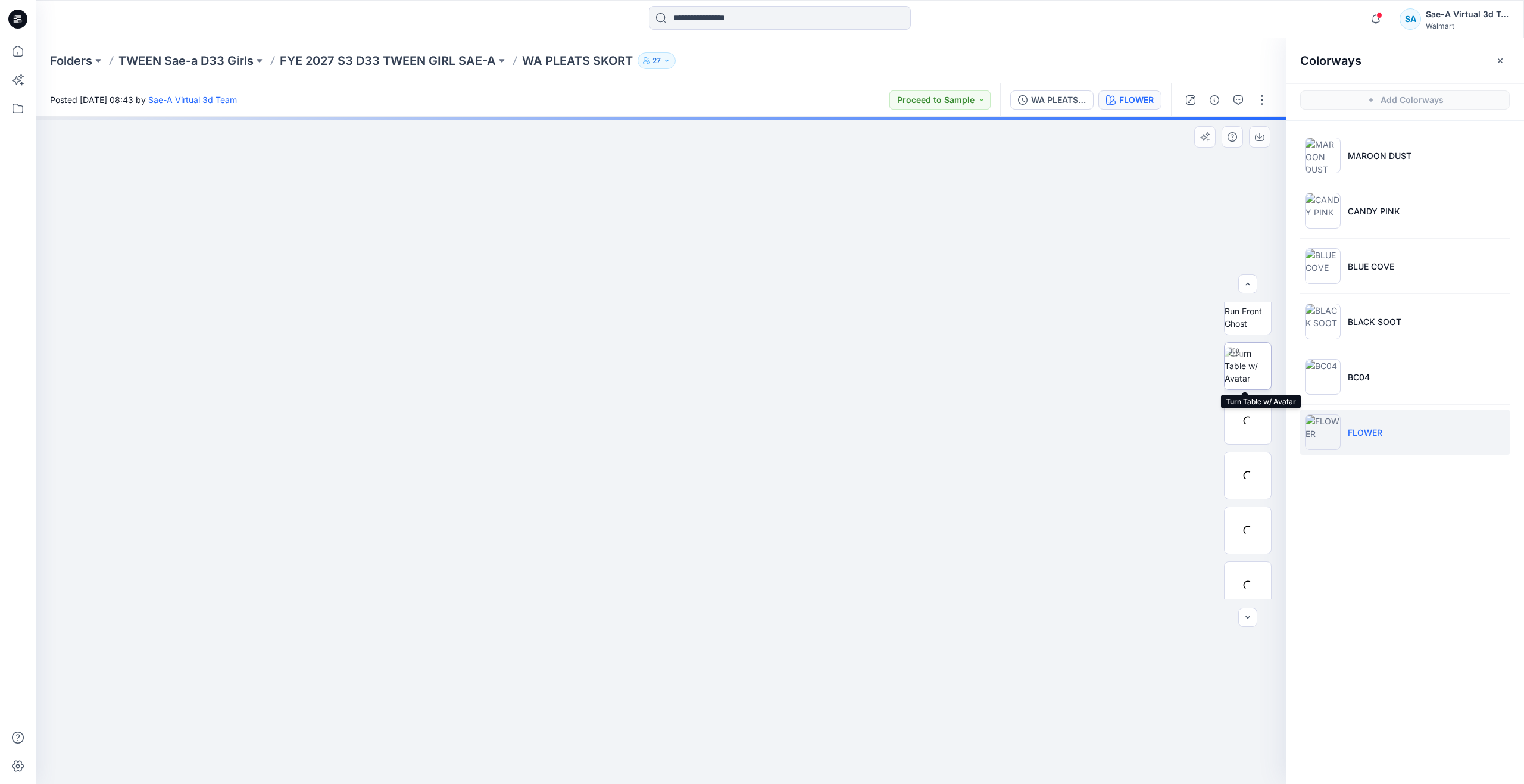
click at [1254, 373] on img at bounding box center [1247, 366] width 46 height 37
drag, startPoint x: 935, startPoint y: 494, endPoint x: 938, endPoint y: 520, distance: 26.2
drag, startPoint x: 939, startPoint y: 516, endPoint x: 939, endPoint y: 437, distance: 79.0
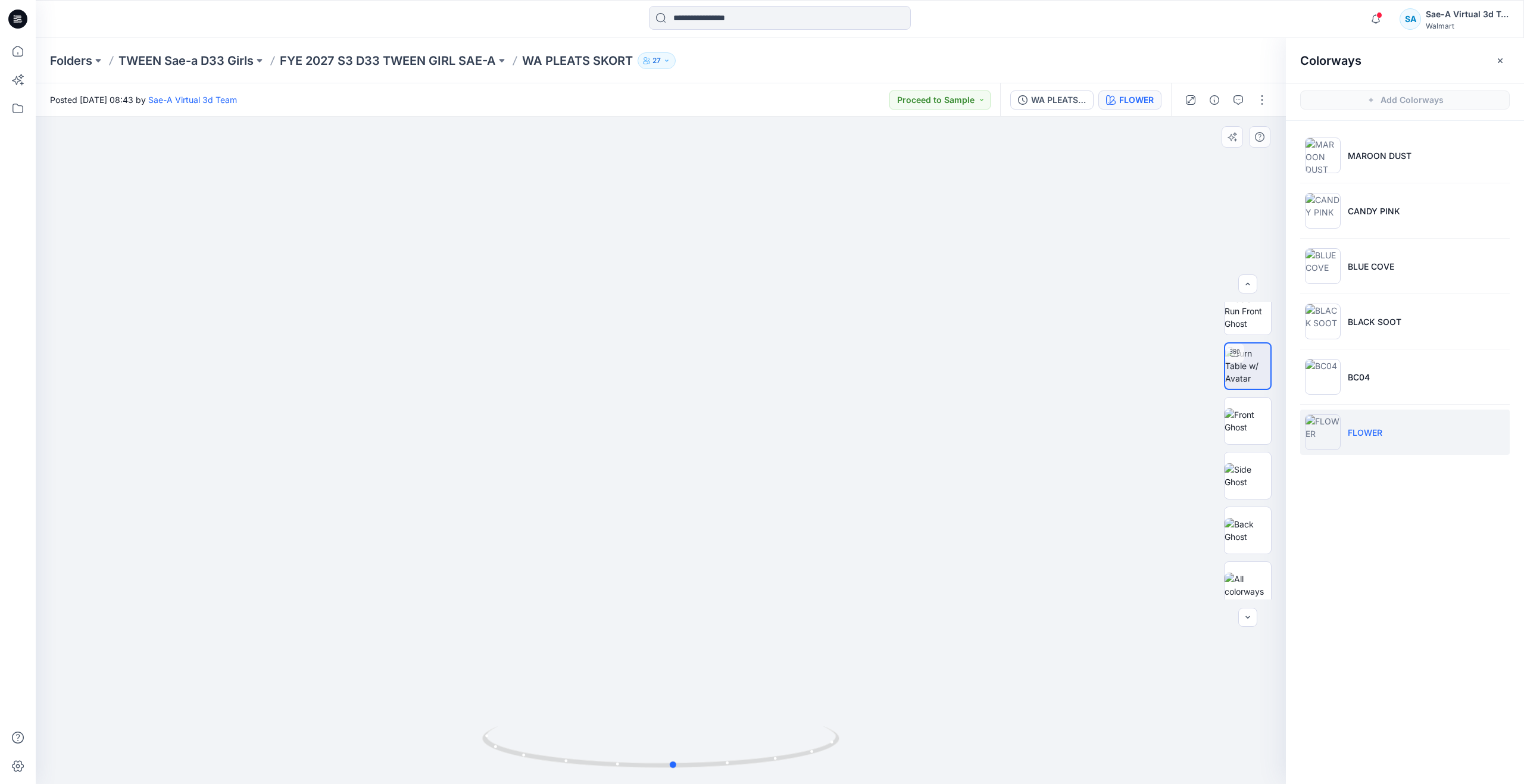
drag, startPoint x: 667, startPoint y: 763, endPoint x: 680, endPoint y: 712, distance: 52.6
click at [680, 712] on div at bounding box center [660, 450] width 1250 height 667
click at [28, 52] on icon at bounding box center [18, 51] width 26 height 26
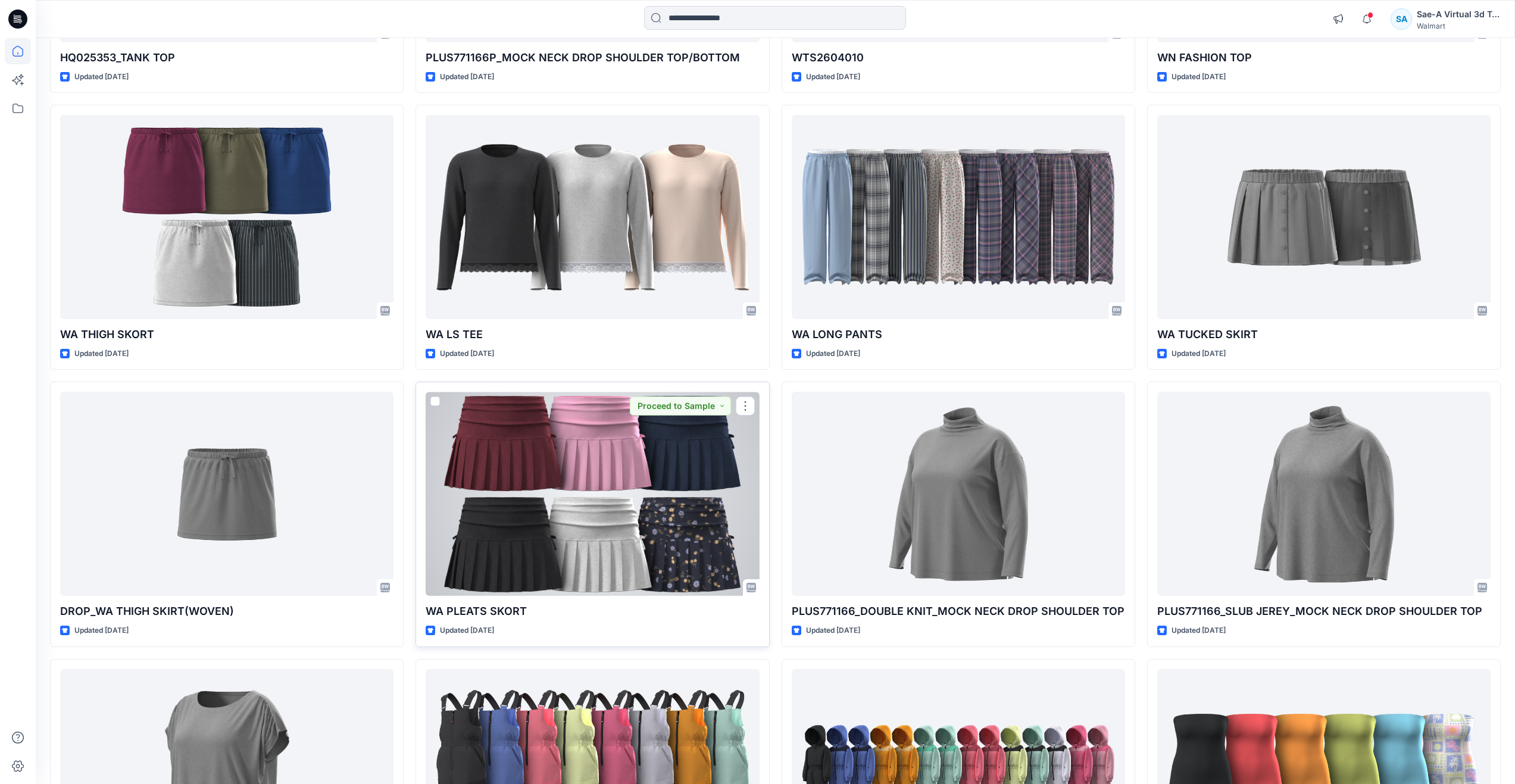
scroll to position [1071, 0]
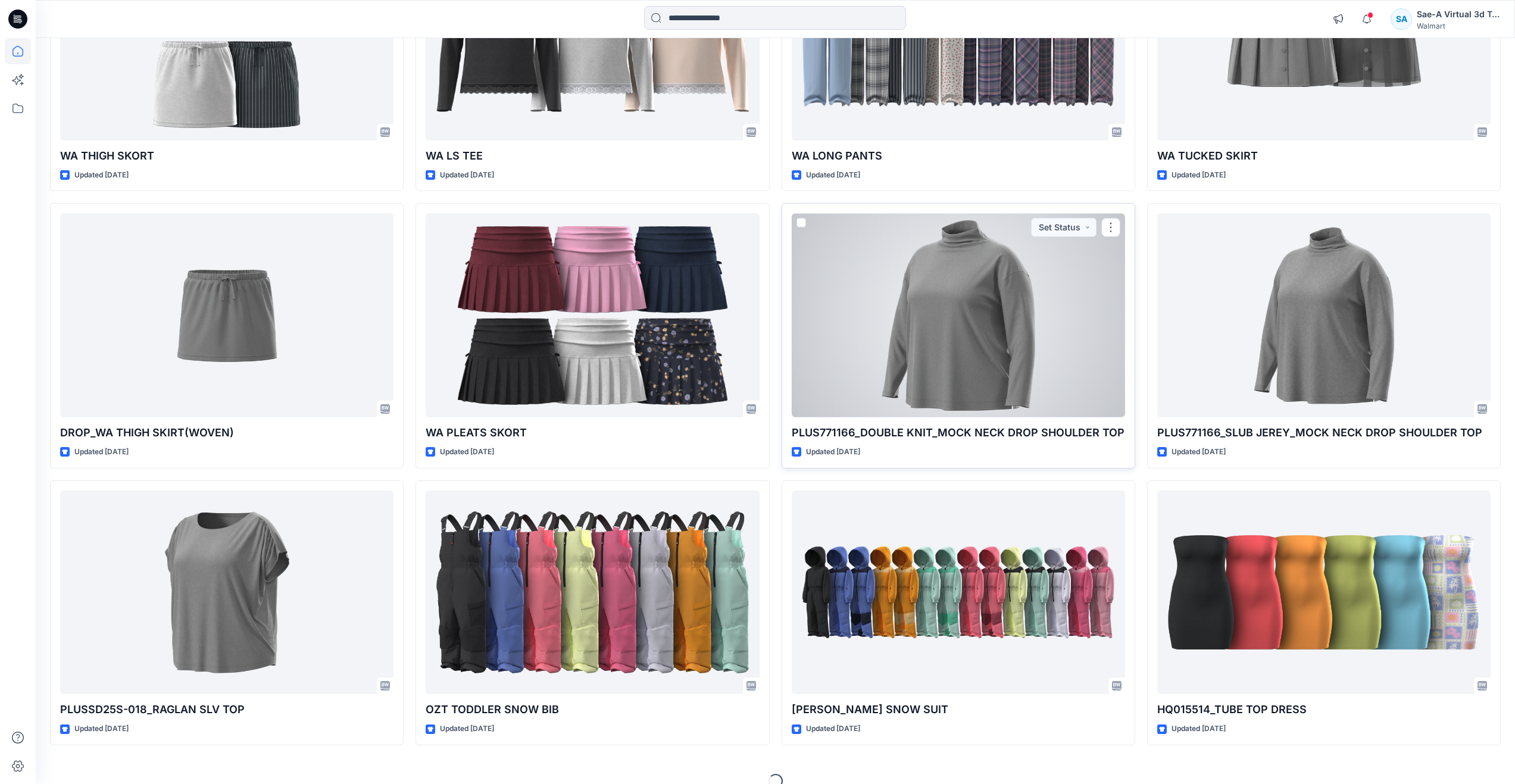
click at [1016, 363] on div at bounding box center [959, 315] width 334 height 204
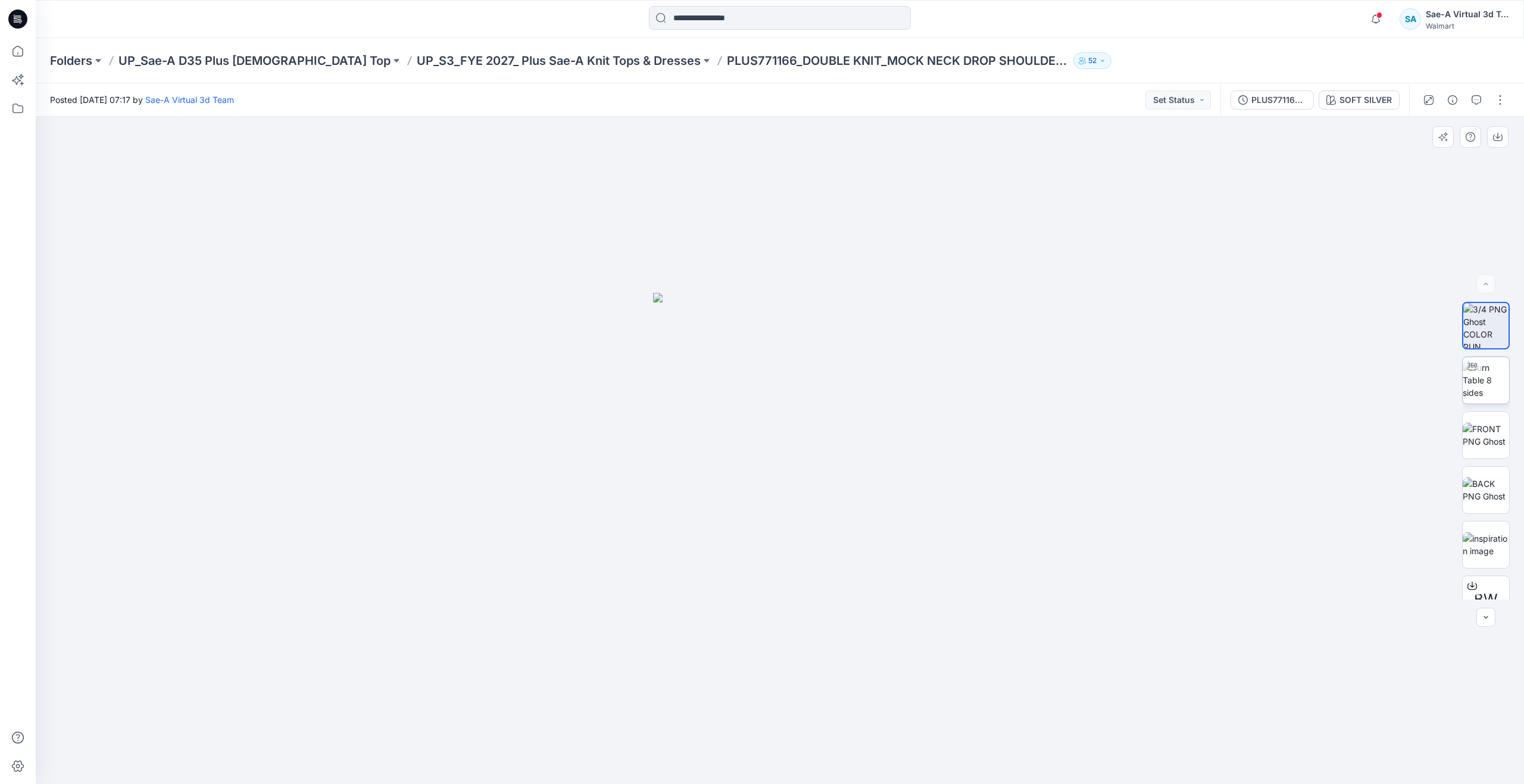
click at [1471, 394] on img at bounding box center [1486, 380] width 46 height 37
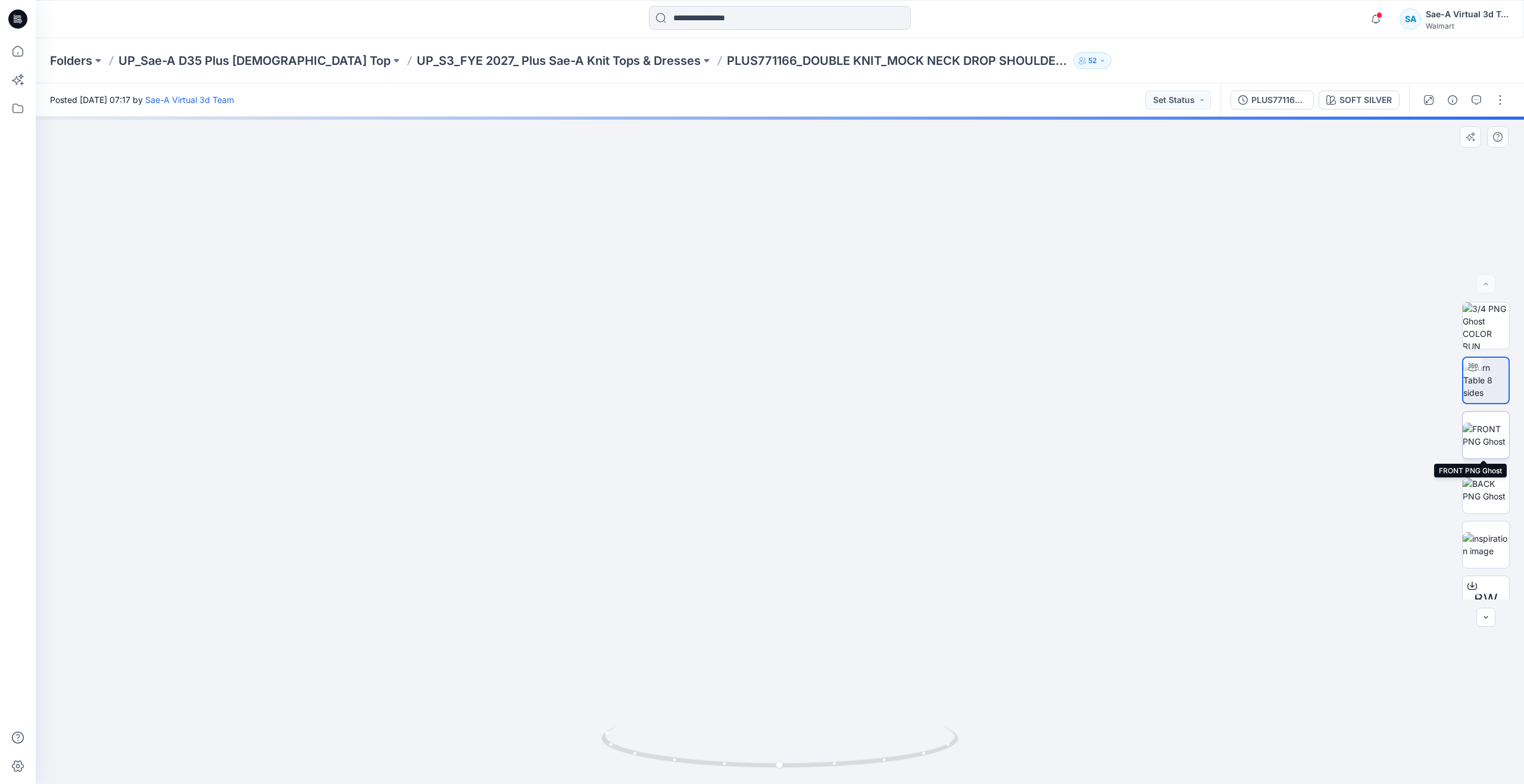
click at [1493, 430] on img at bounding box center [1486, 435] width 46 height 25
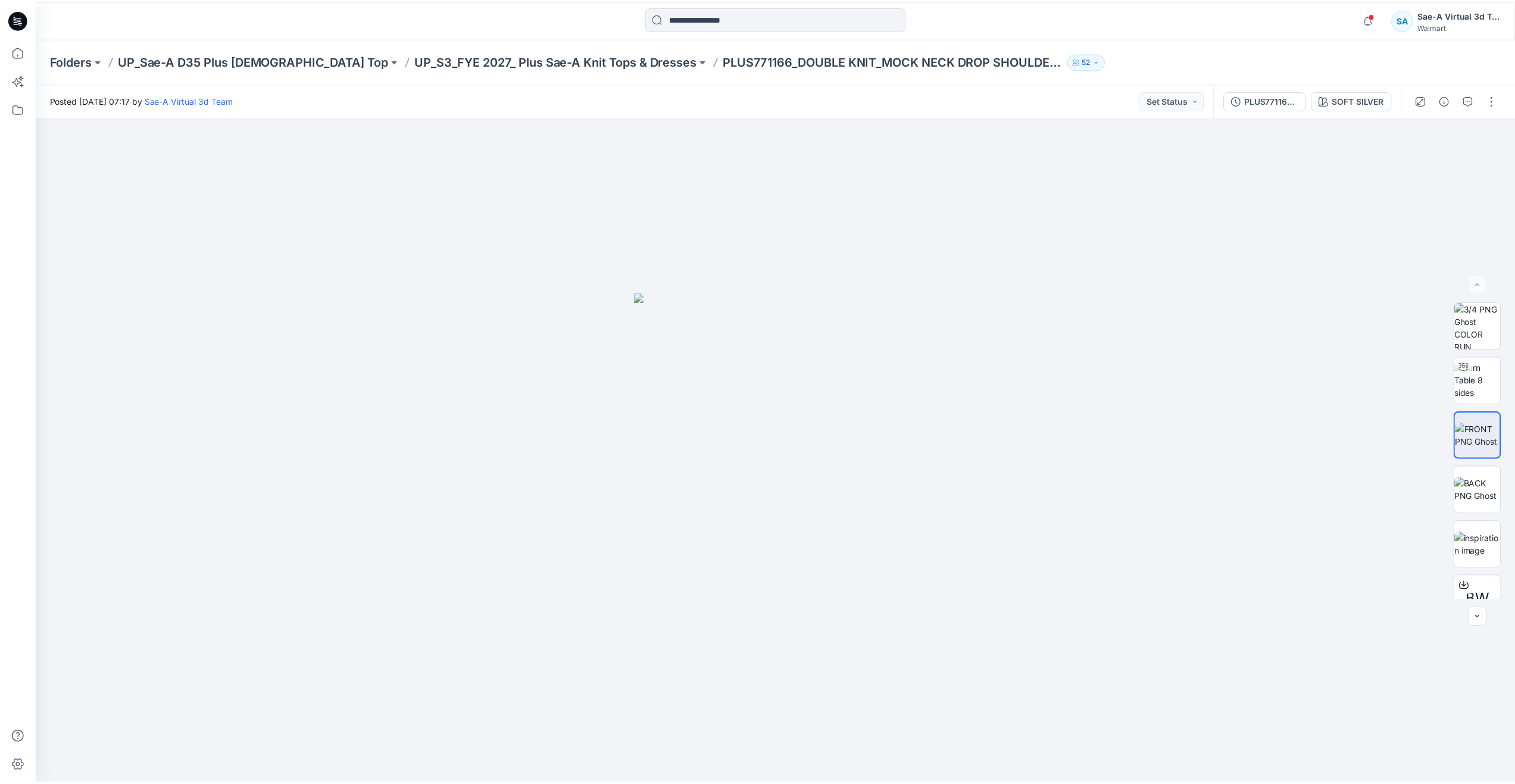
scroll to position [1071, 0]
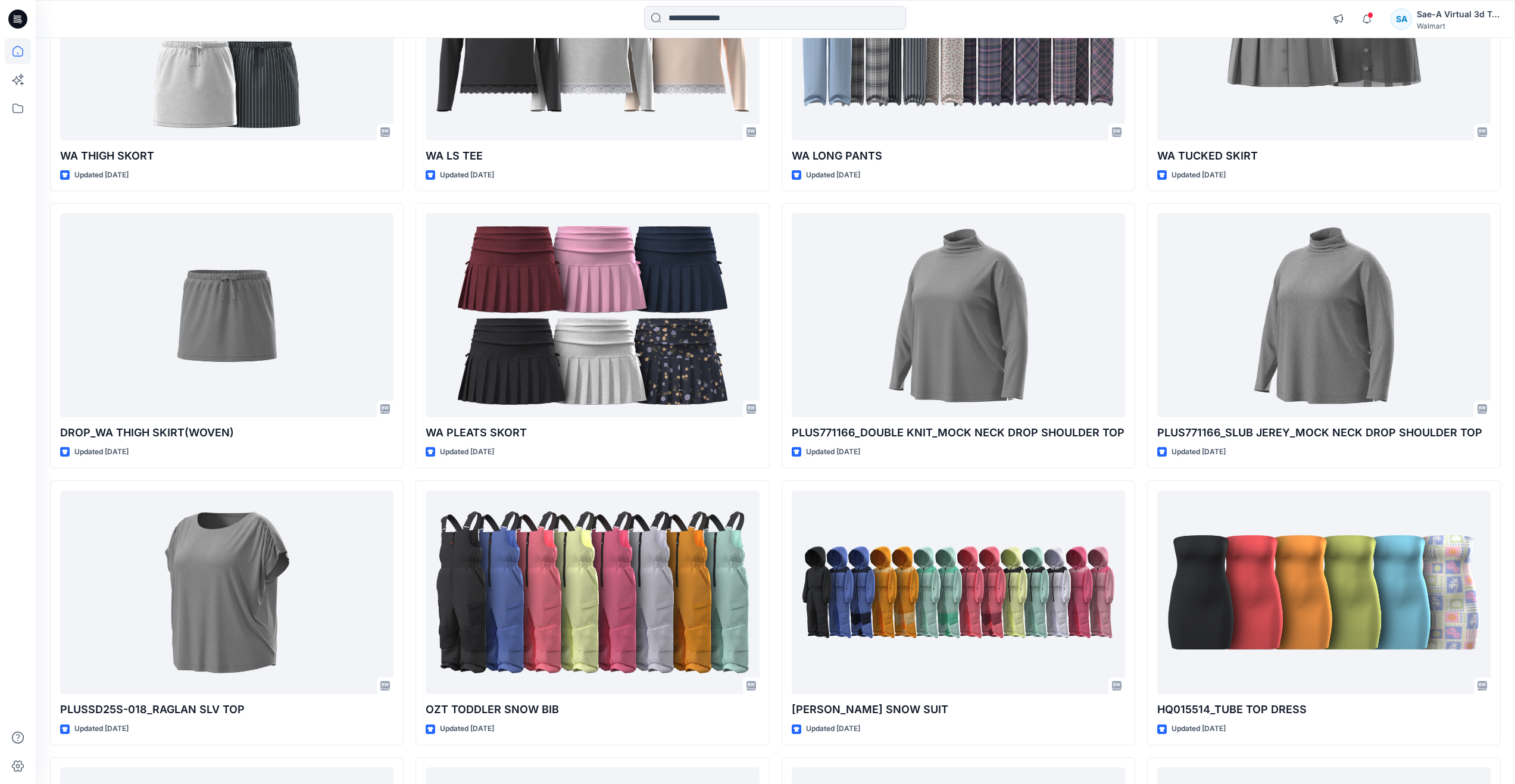
click at [1136, 749] on div "SS CUFF HENLEY TOP Updated 3 days ago WTS2604011_TS BUTTERFLY DRESS Updated 4 d…" at bounding box center [775, 336] width 1451 height 2481
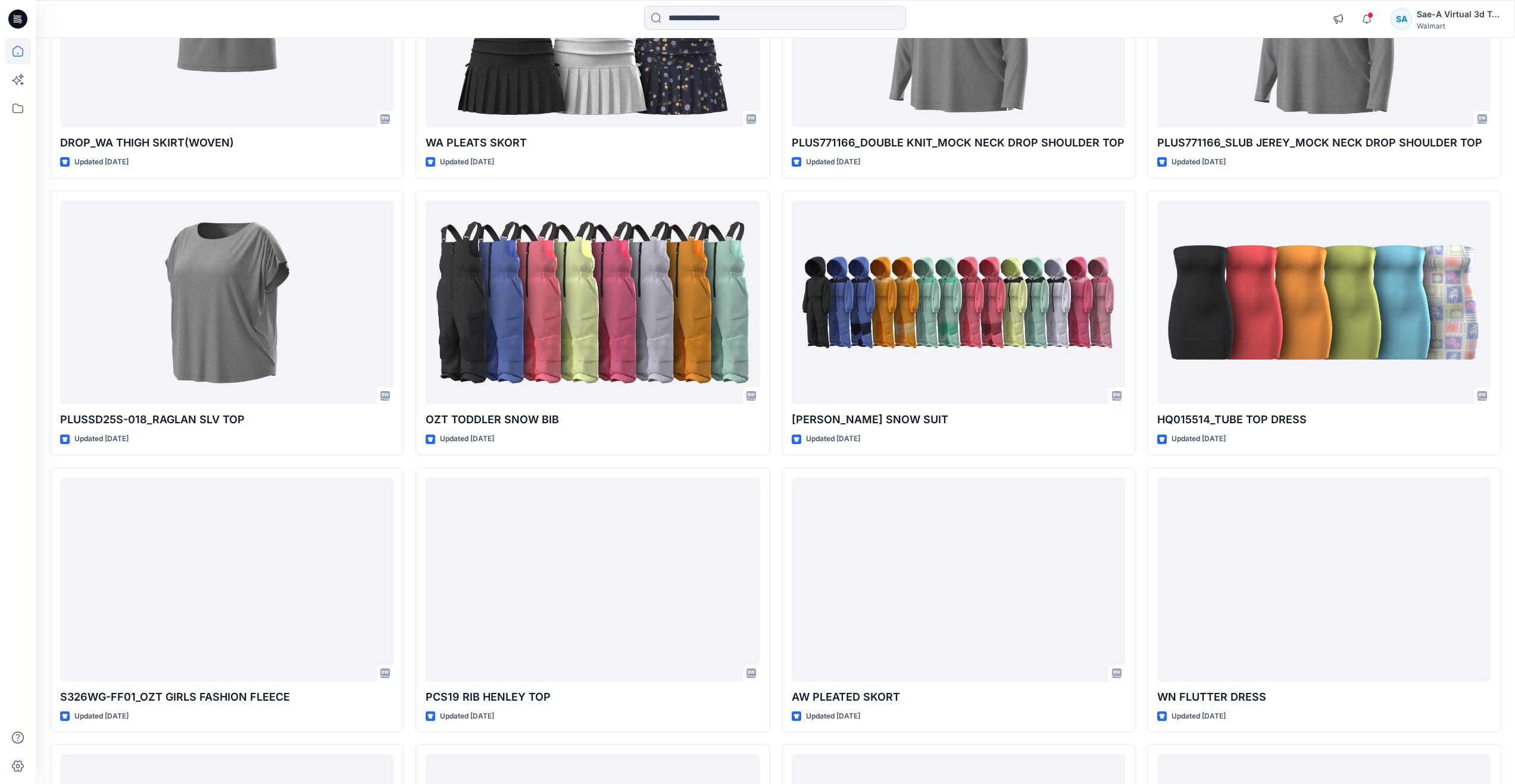
scroll to position [1370, 0]
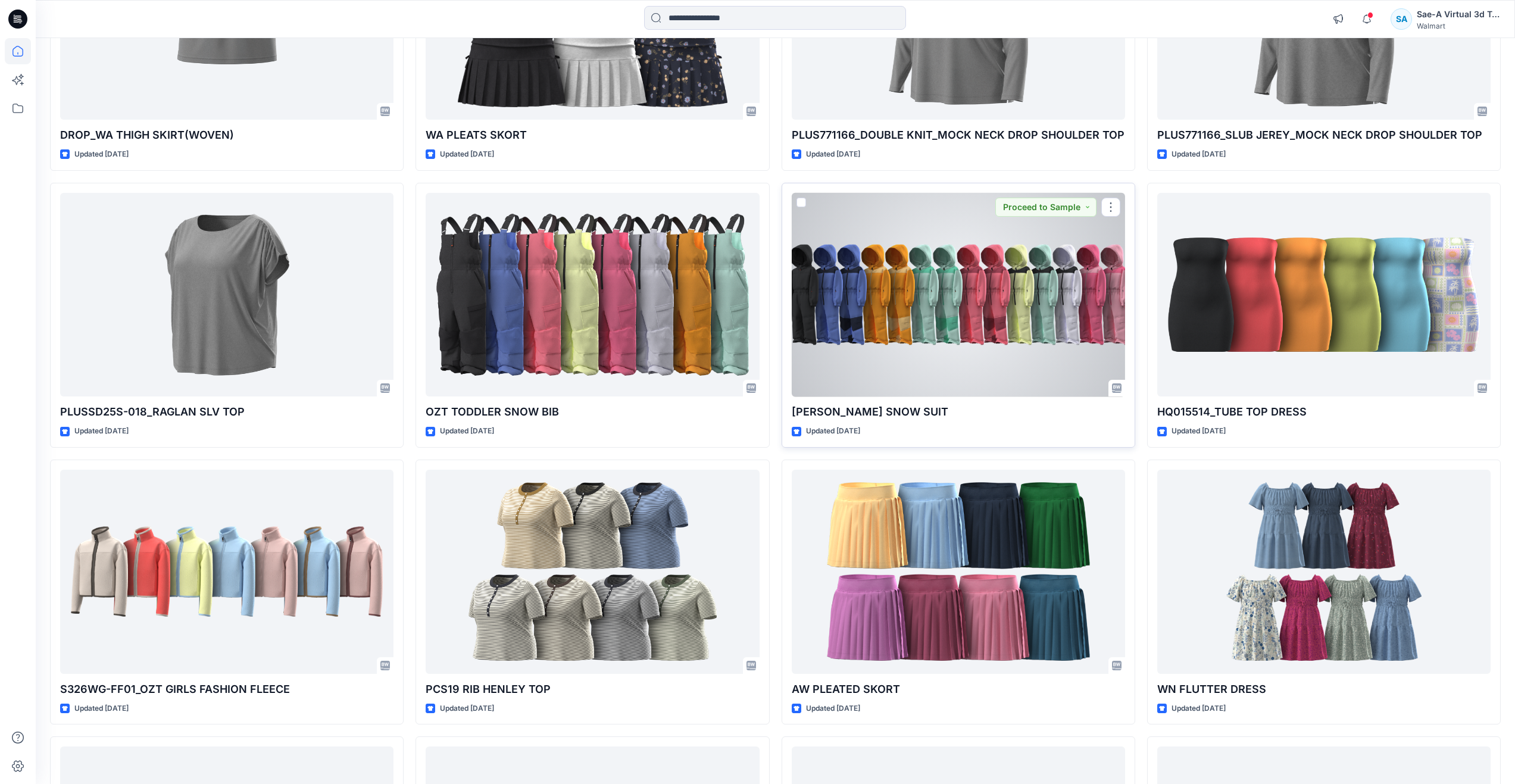
click at [1003, 314] on div at bounding box center [959, 295] width 334 height 204
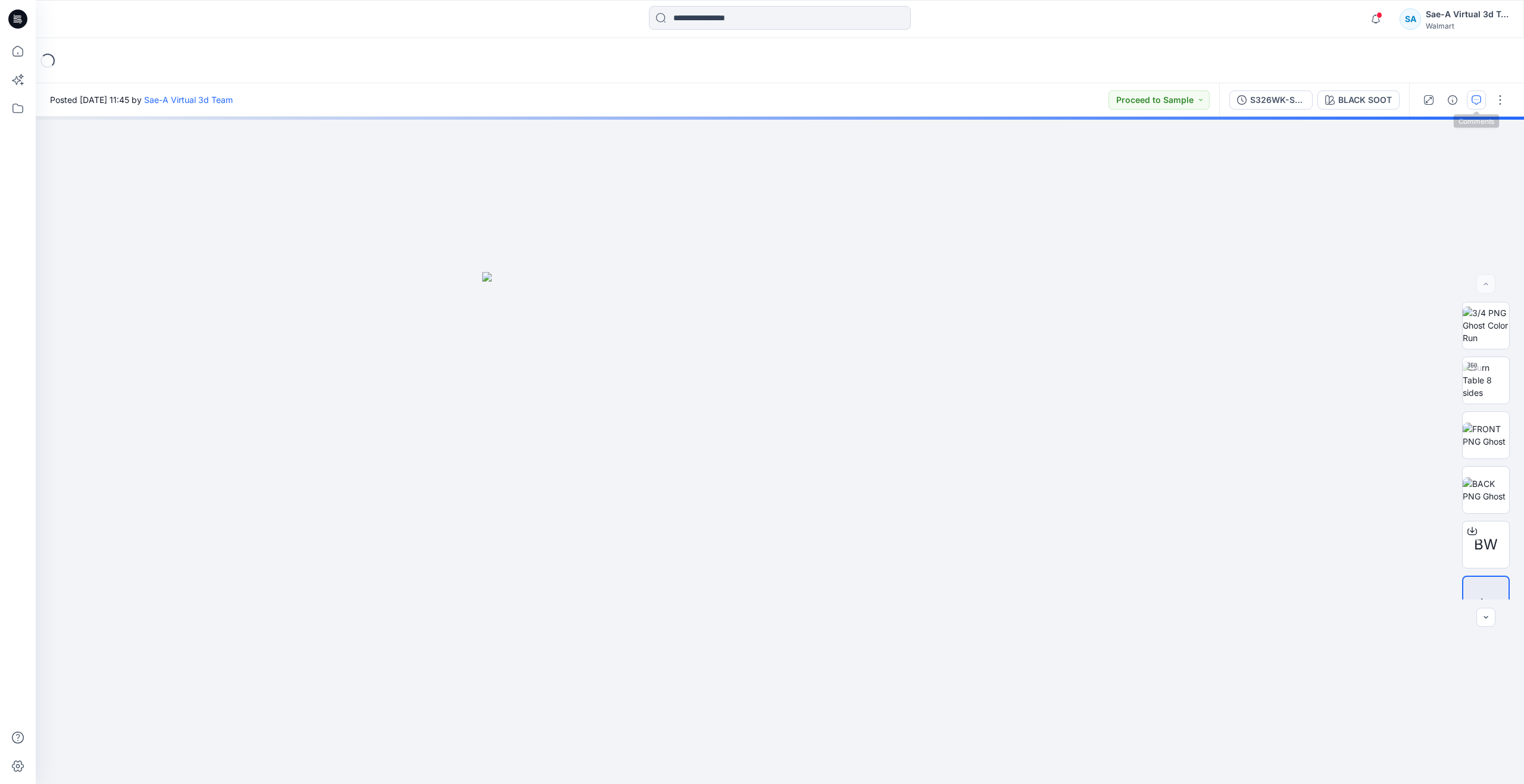
click at [1482, 99] on button "button" at bounding box center [1476, 99] width 19 height 19
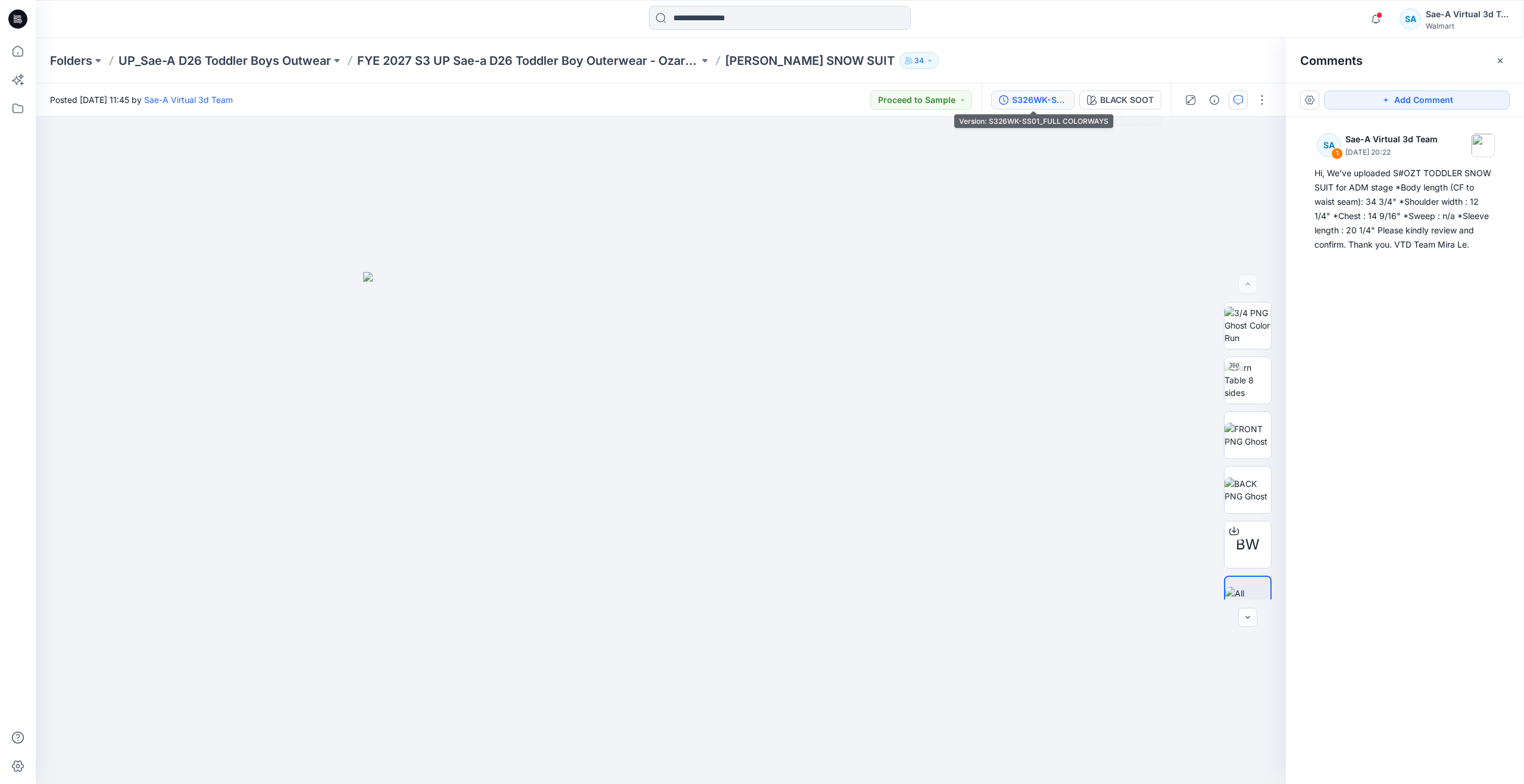
click at [1022, 95] on div "S326WK-SS01_FULL COLORWAYS" at bounding box center [1040, 99] width 55 height 13
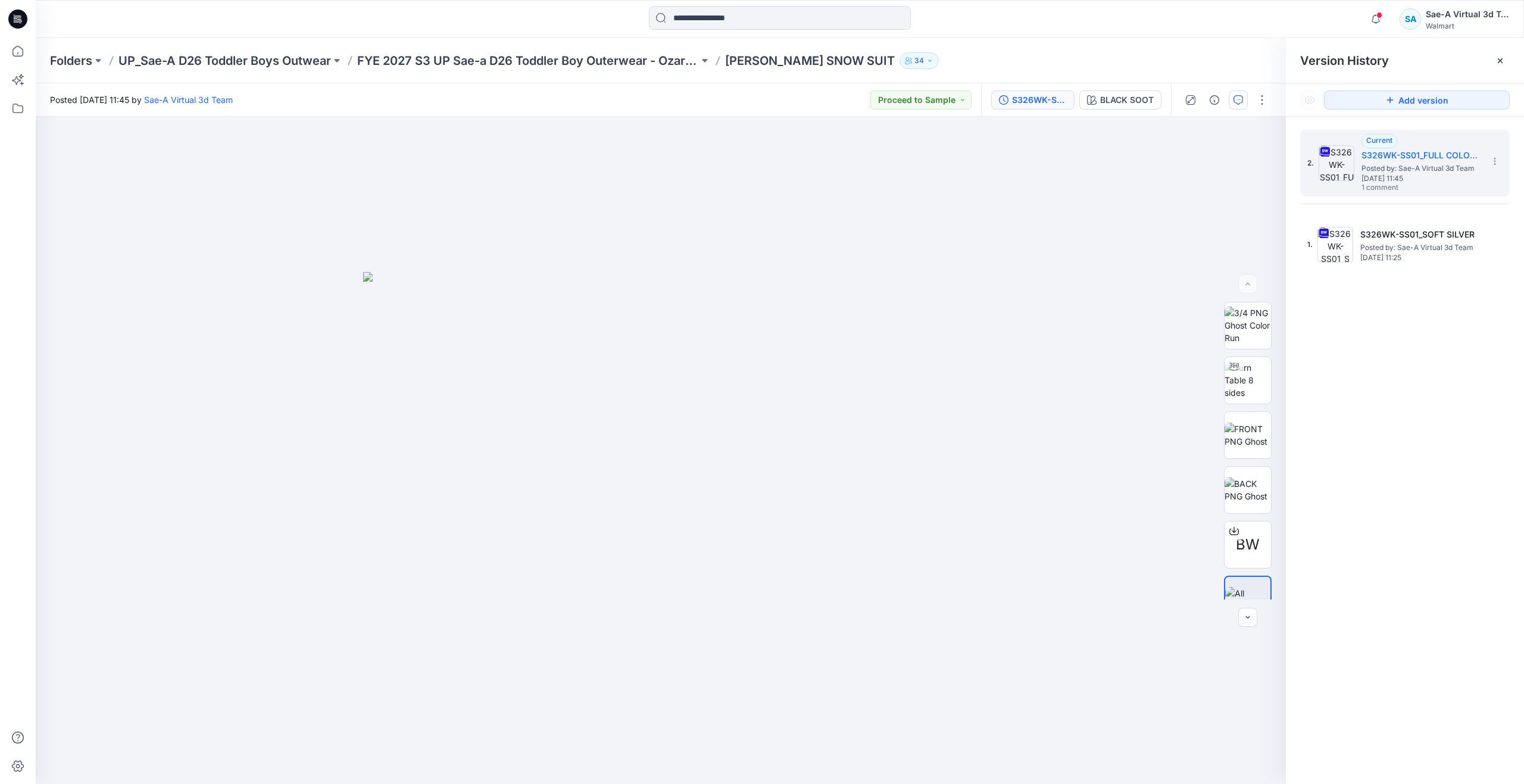
click at [1237, 104] on icon "button" at bounding box center [1238, 100] width 10 height 10
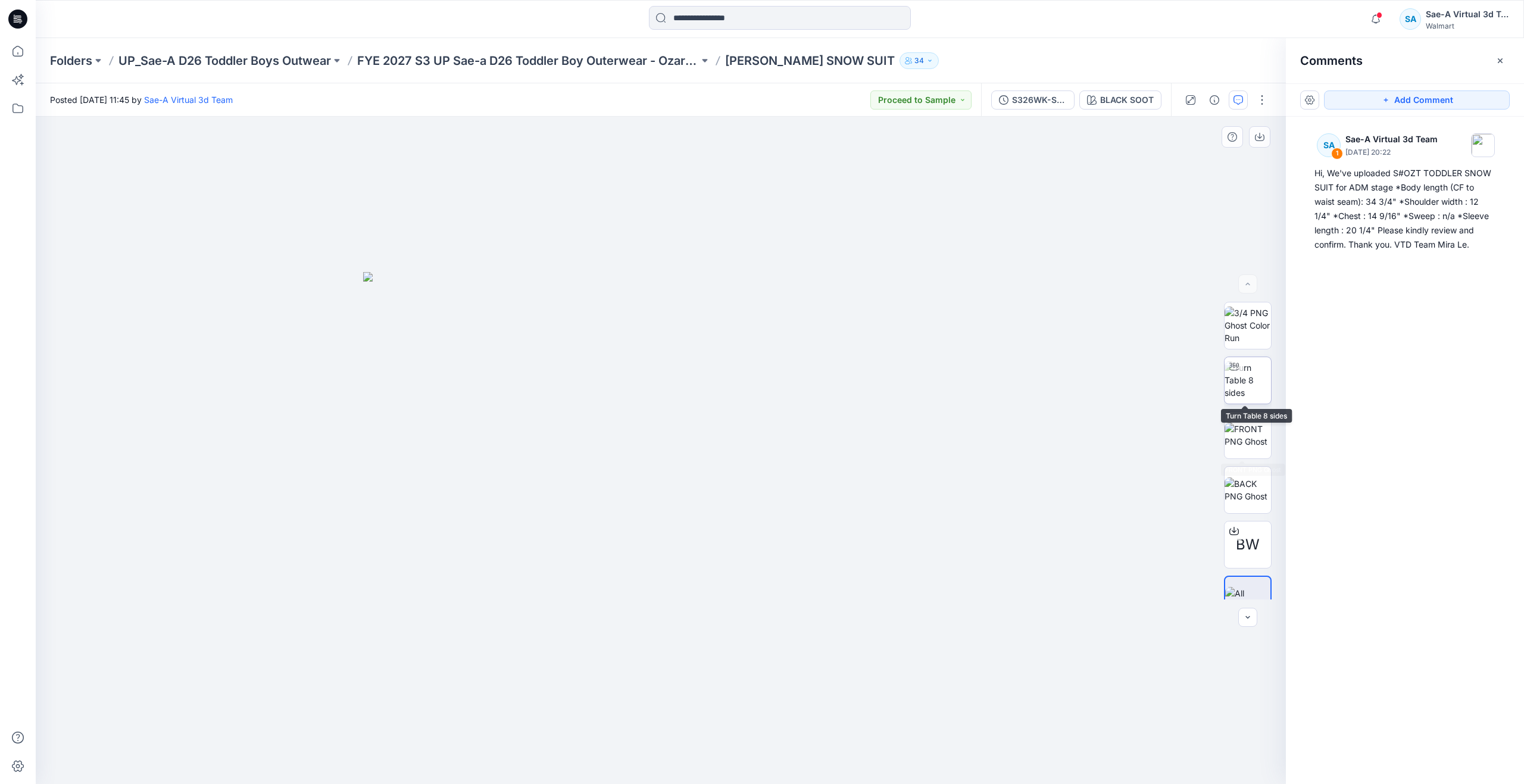
click at [1251, 380] on img at bounding box center [1247, 380] width 46 height 37
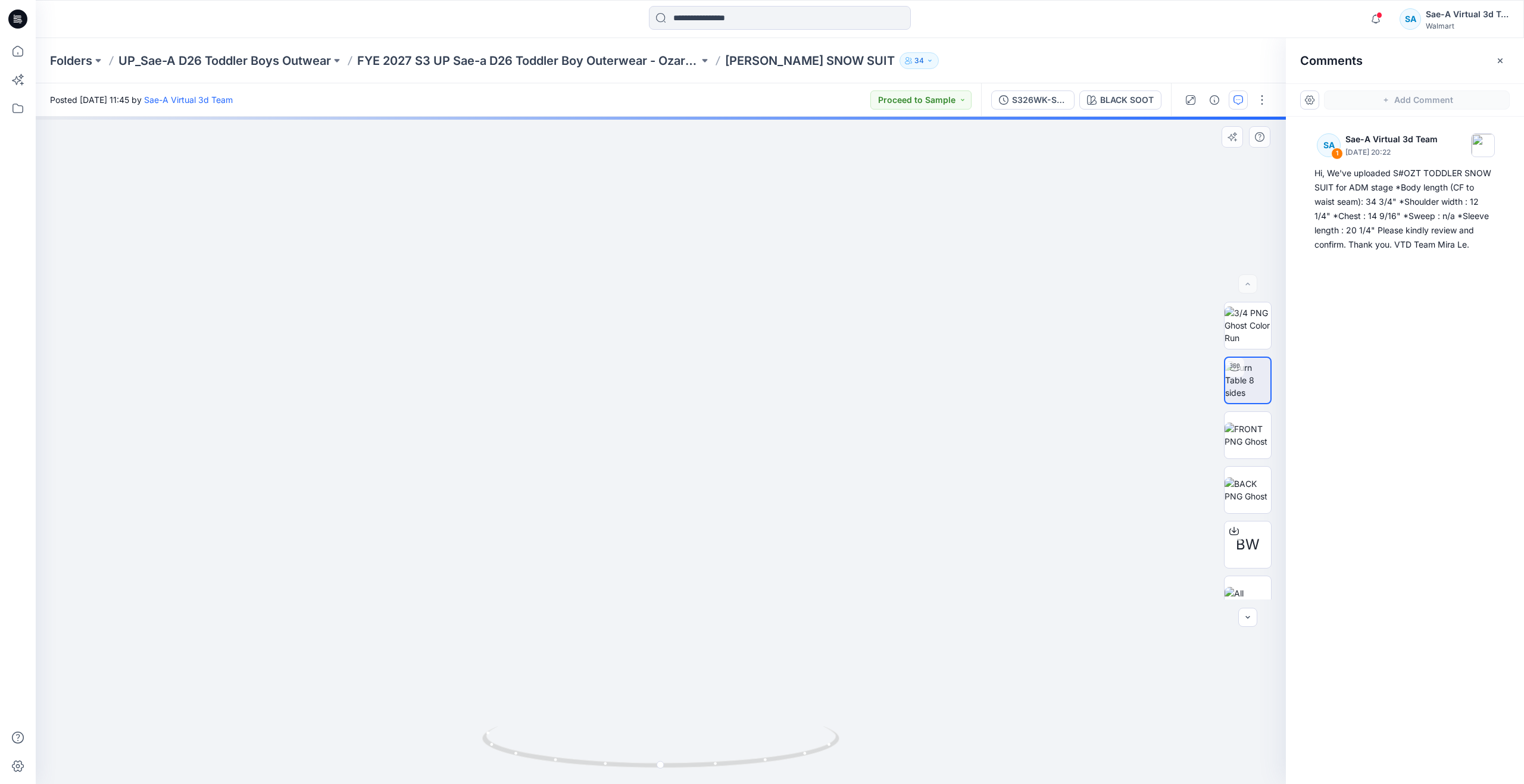
drag, startPoint x: 768, startPoint y: 517, endPoint x: 762, endPoint y: 550, distance: 33.5
drag, startPoint x: 674, startPoint y: 764, endPoint x: 332, endPoint y: 666, distance: 355.8
click at [332, 666] on div at bounding box center [660, 450] width 1250 height 667
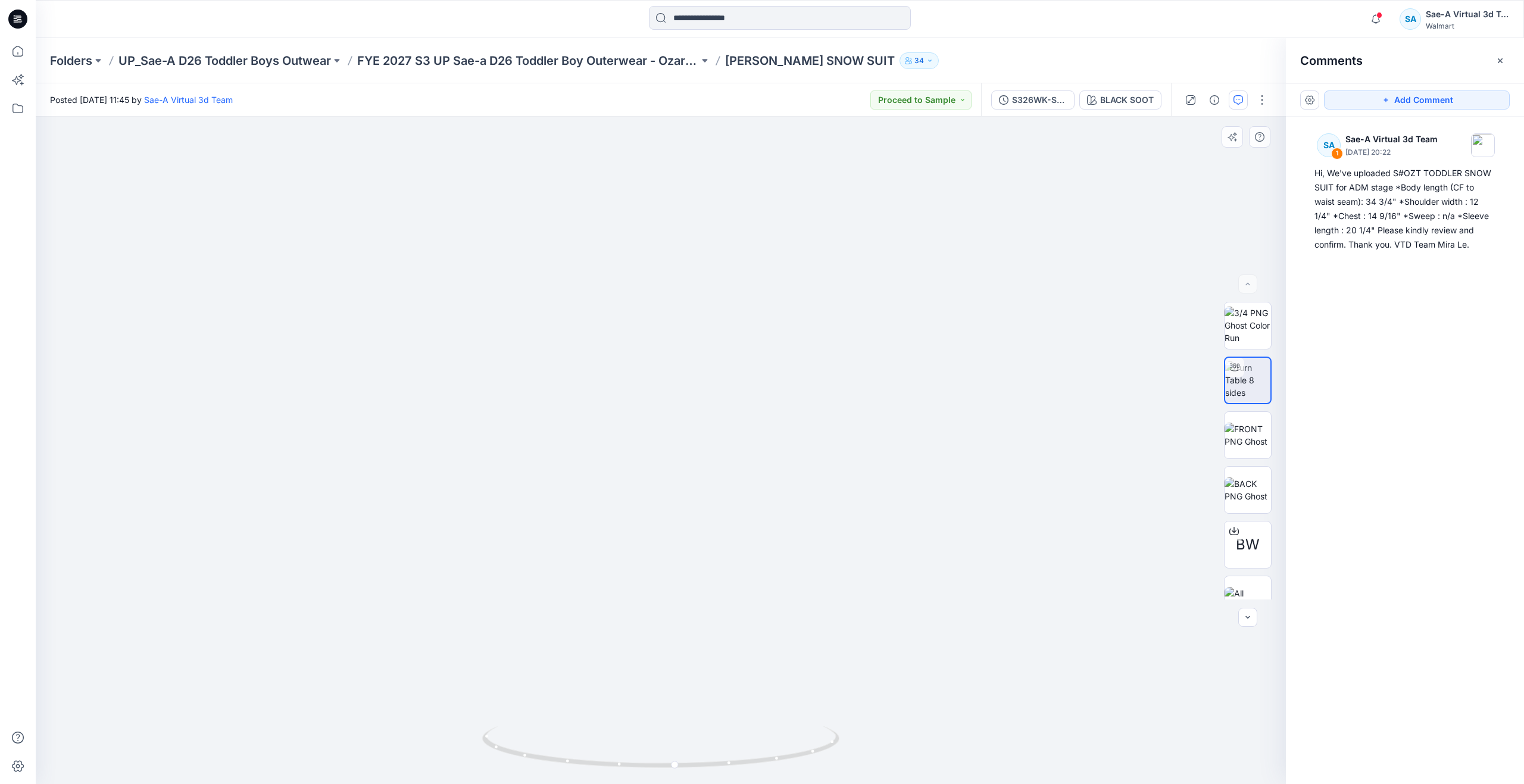
click at [819, 534] on img at bounding box center [661, 431] width 813 height 706
click at [1252, 437] on img at bounding box center [1247, 435] width 46 height 25
